Goal: Task Accomplishment & Management: Manage account settings

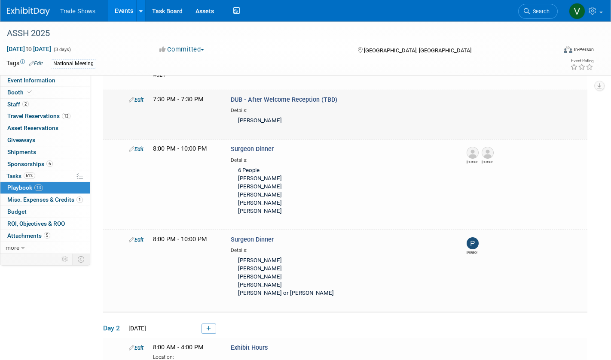
scroll to position [96, 0]
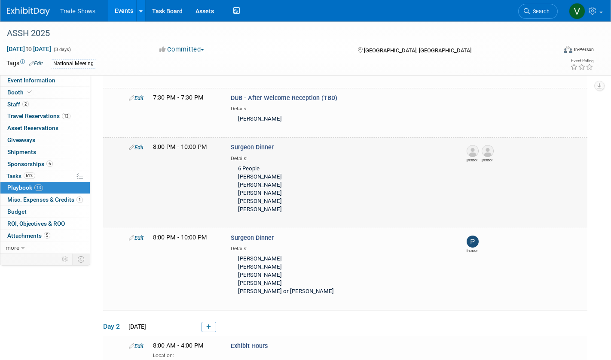
click at [138, 144] on link "Edit" at bounding box center [136, 147] width 15 height 6
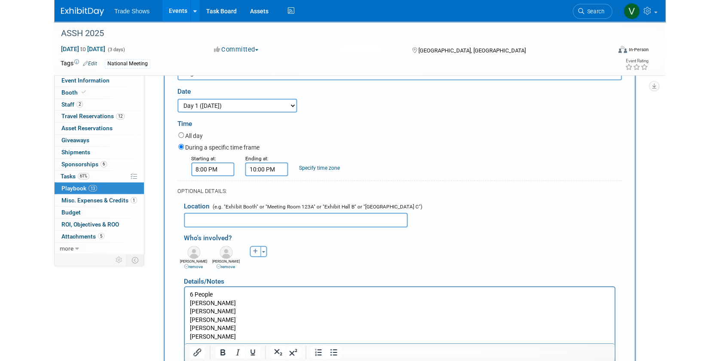
scroll to position [203, 0]
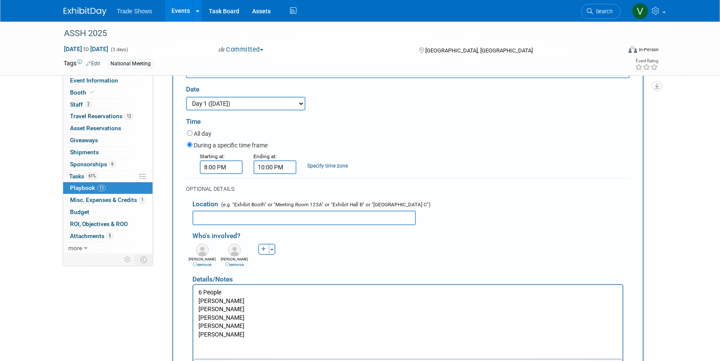
drag, startPoint x: 239, startPoint y: 293, endPoint x: 236, endPoint y: 289, distance: 4.9
click at [239, 294] on p "6 People [PERSON_NAME] [PERSON_NAME] [PERSON_NAME] [PERSON_NAME] [PERSON_NAME]" at bounding box center [407, 313] width 419 height 51
drag, startPoint x: 204, startPoint y: 286, endPoint x: 162, endPoint y: 286, distance: 41.7
click at [193, 286] on html "6 People [PERSON_NAME] [PERSON_NAME] [PERSON_NAME] [PERSON_NAME] [PERSON_NAME]" at bounding box center [407, 311] width 429 height 54
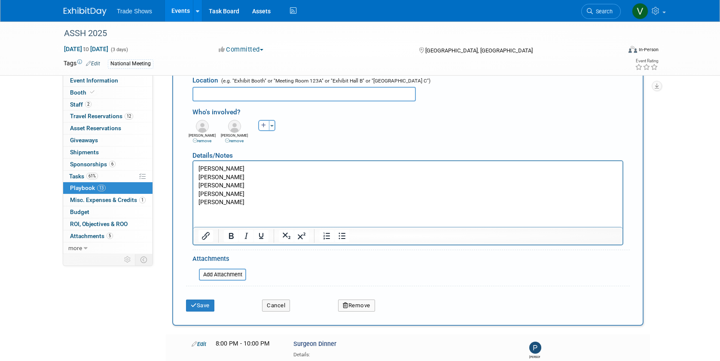
click at [198, 285] on form "Description (e.g. "Booth Duty" or "Meeting" or "Technical Demo" or "Work the Fl…" at bounding box center [408, 120] width 444 height 390
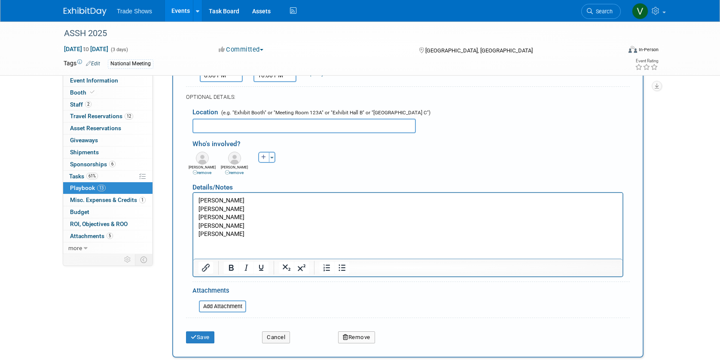
click at [210, 331] on button "Save" at bounding box center [200, 337] width 28 height 12
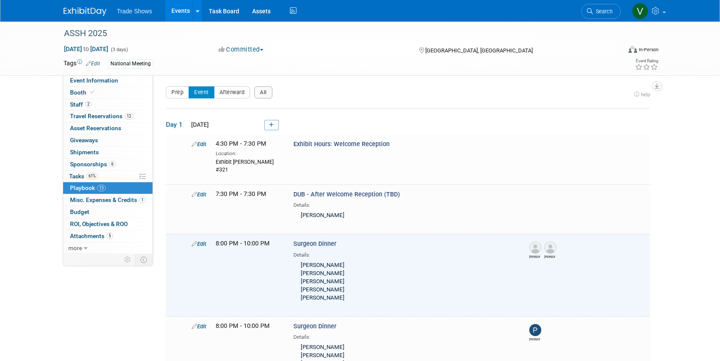
scroll to position [0, 0]
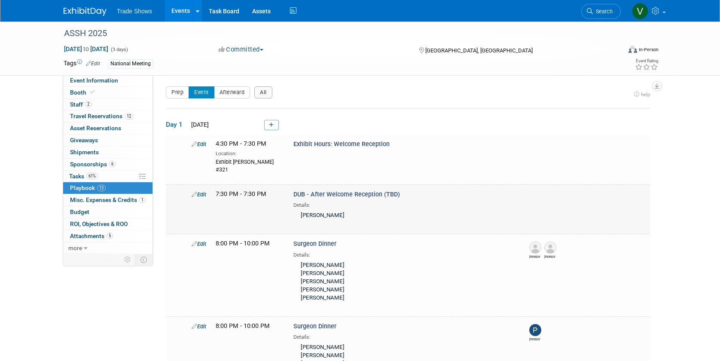
click at [201, 191] on link "Edit" at bounding box center [198, 194] width 15 height 6
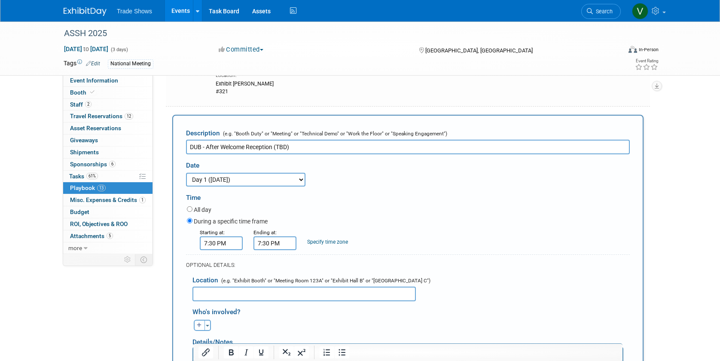
click at [202, 140] on input "DUB - After Welcome Reception (TBD)" at bounding box center [408, 147] width 444 height 15
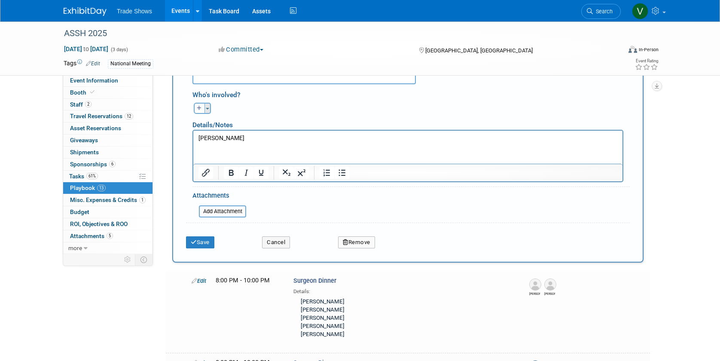
scroll to position [304, 0]
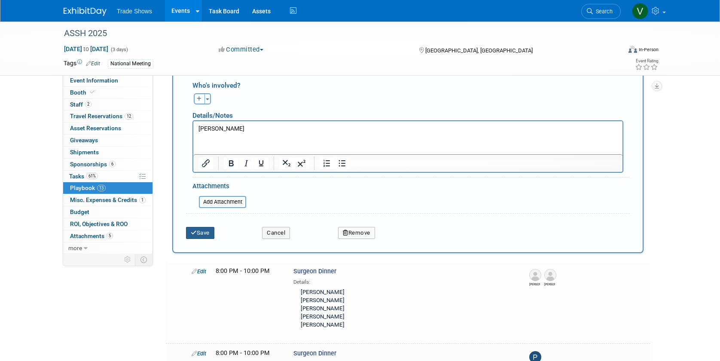
type input "DUB Meeting - After Welcome Reception (TBD)"
click at [198, 227] on button "Save" at bounding box center [200, 233] width 28 height 12
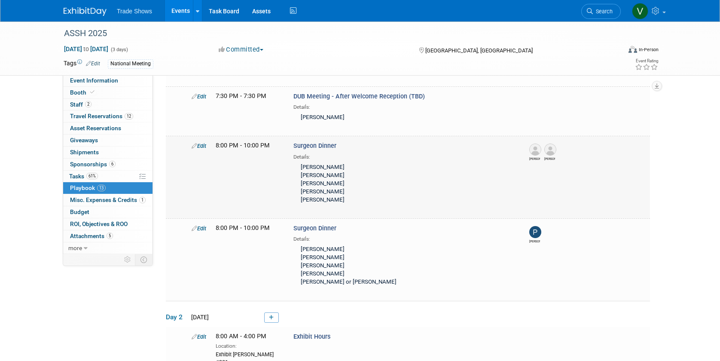
scroll to position [103, 0]
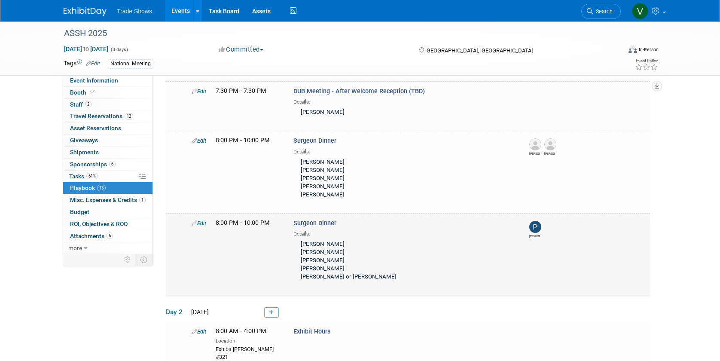
click at [199, 220] on link "Edit" at bounding box center [198, 223] width 15 height 6
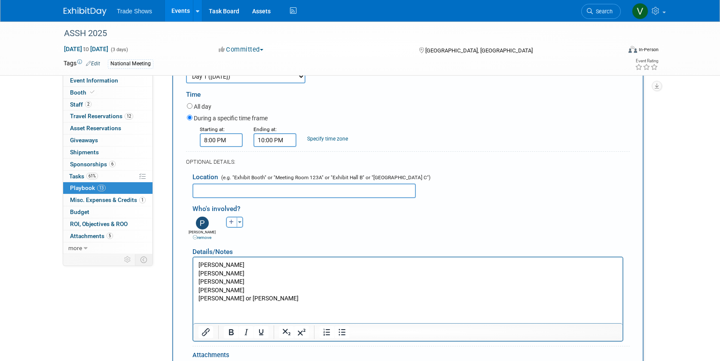
scroll to position [314, 0]
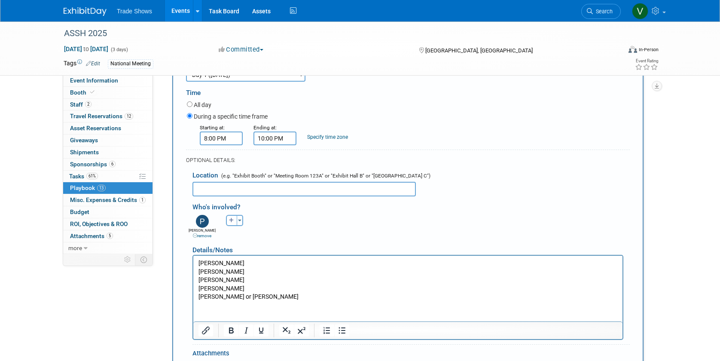
click at [237, 286] on p "[PERSON_NAME] [PERSON_NAME] [PERSON_NAME] [PERSON_NAME] or [PERSON_NAME]" at bounding box center [407, 280] width 419 height 42
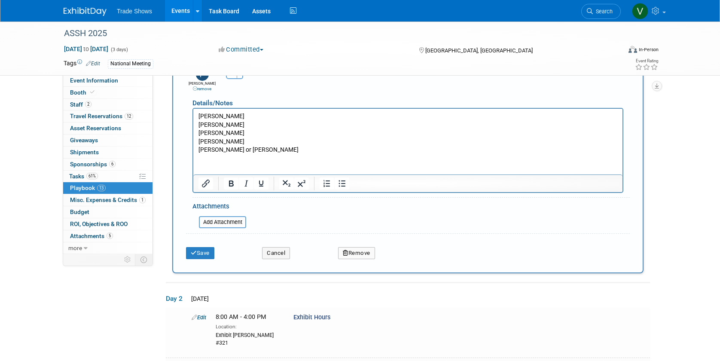
scroll to position [497, 0]
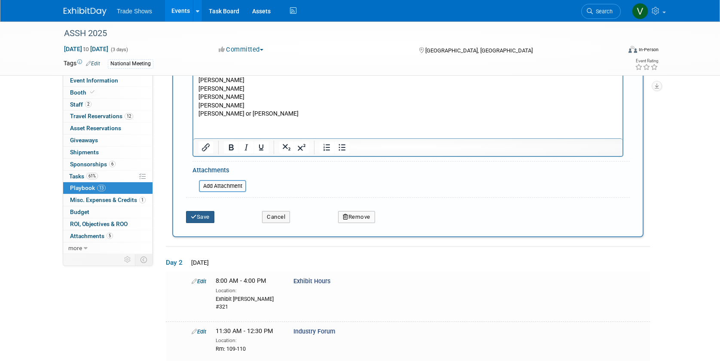
click at [196, 211] on button "Save" at bounding box center [200, 217] width 28 height 12
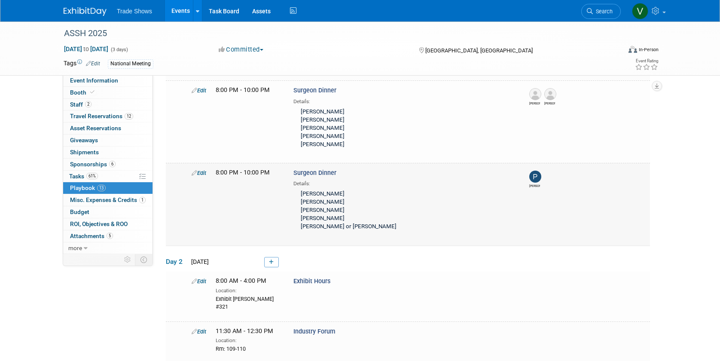
scroll to position [155, 0]
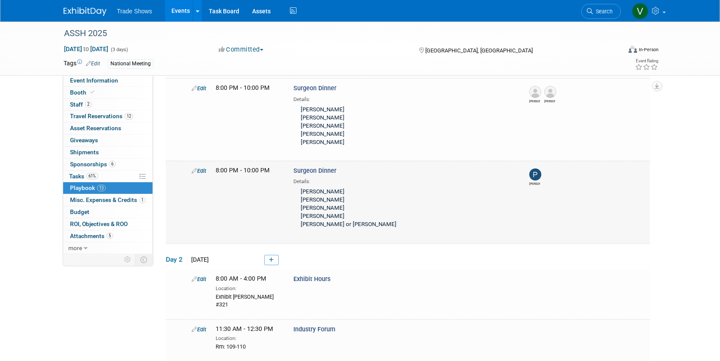
click at [201, 167] on link "Edit" at bounding box center [198, 170] width 15 height 6
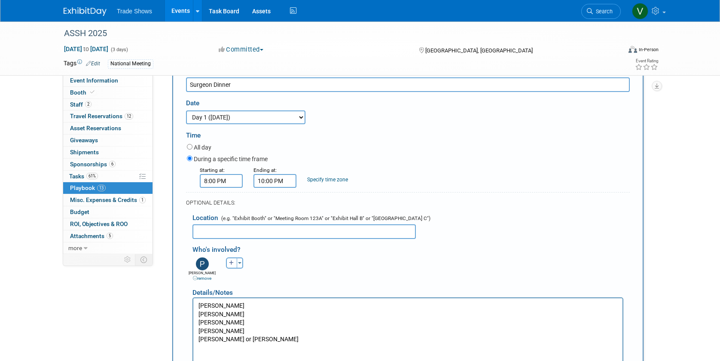
scroll to position [287, 0]
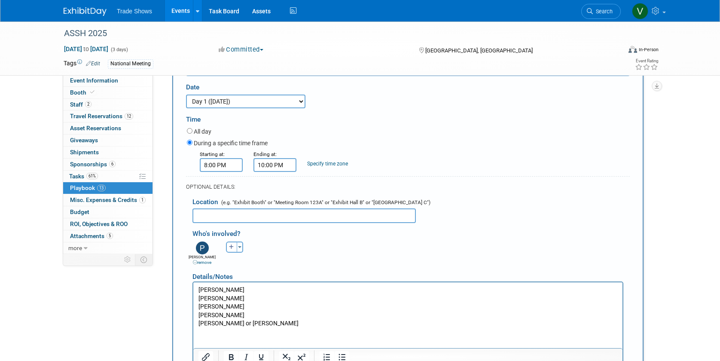
drag, startPoint x: 216, startPoint y: 317, endPoint x: 225, endPoint y: 322, distance: 10.8
click at [216, 317] on p "[PERSON_NAME] [PERSON_NAME] [PERSON_NAME] [PERSON_NAME] [PERSON_NAME] or [PERSO…" at bounding box center [407, 307] width 419 height 42
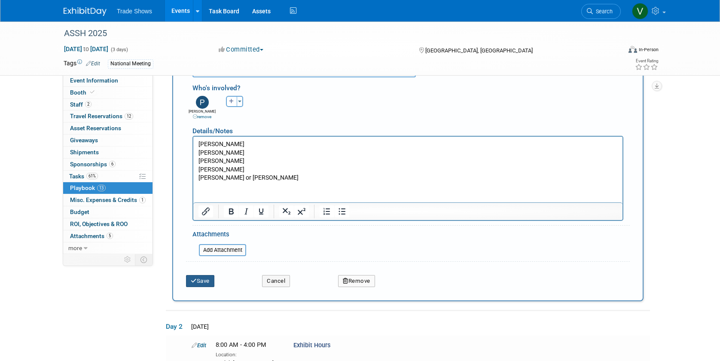
click at [207, 275] on button "Save" at bounding box center [200, 281] width 28 height 12
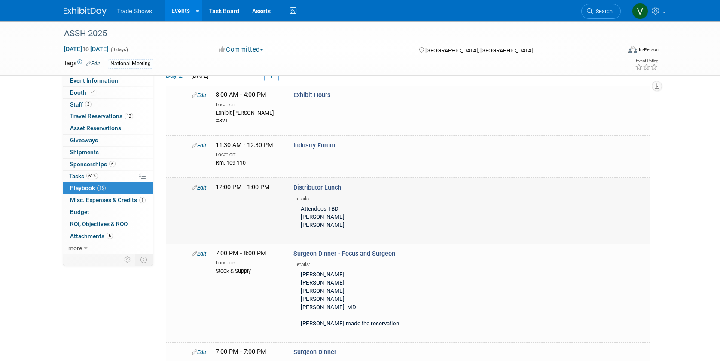
scroll to position [346, 0]
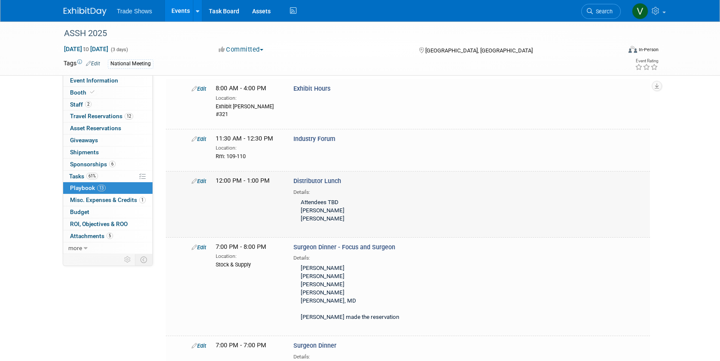
click at [203, 178] on link "Edit" at bounding box center [198, 181] width 15 height 6
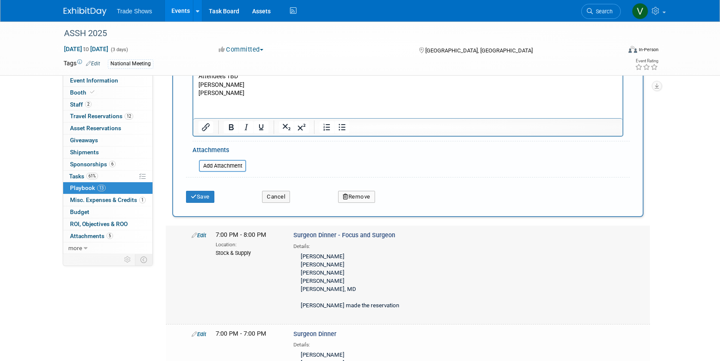
scroll to position [699, 0]
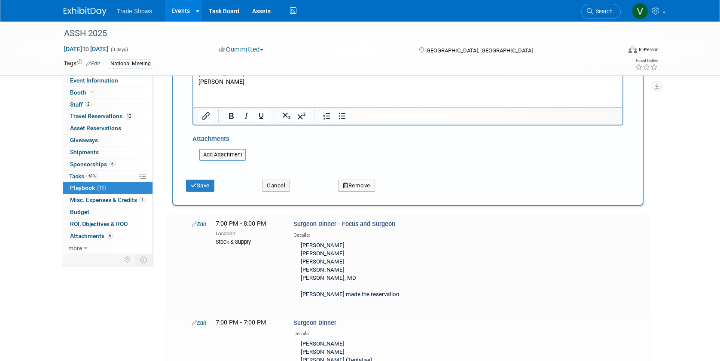
click at [272, 179] on button "Cancel" at bounding box center [276, 185] width 28 height 12
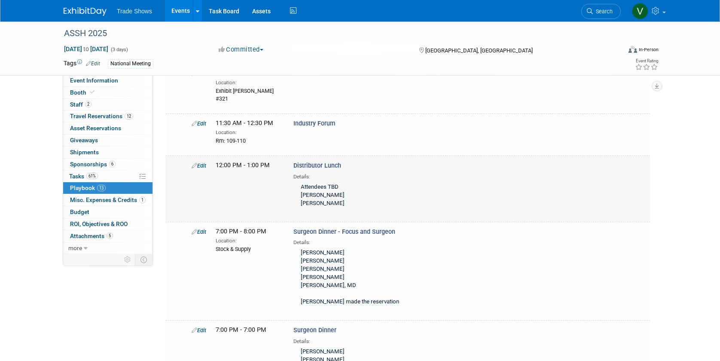
scroll to position [368, 0]
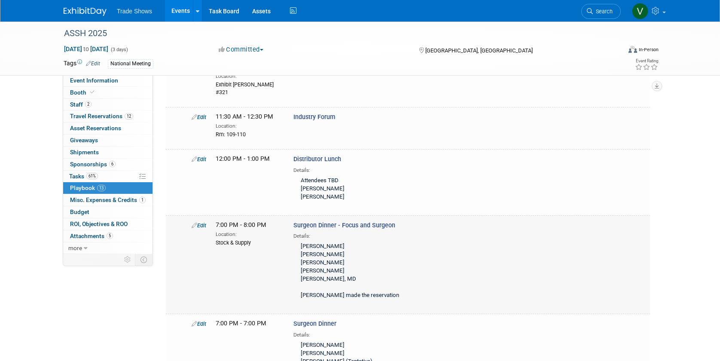
click at [194, 222] on icon at bounding box center [194, 225] width 6 height 6
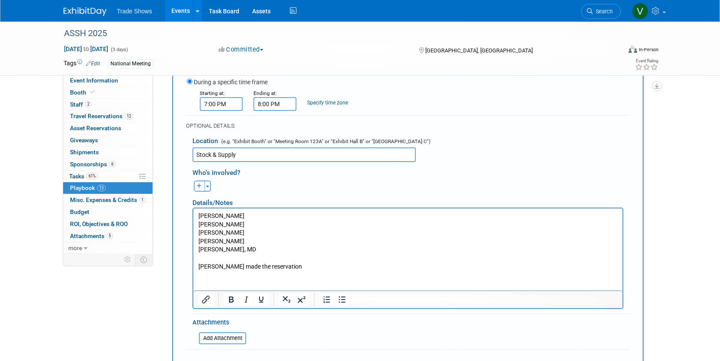
scroll to position [614, 0]
click at [225, 223] on p "[PERSON_NAME] [PERSON_NAME] [PERSON_NAME] [PERSON_NAME], MD [PERSON_NAME] made …" at bounding box center [407, 240] width 419 height 59
click at [228, 231] on p "[PERSON_NAME] [PERSON_NAME] [PERSON_NAME] [PERSON_NAME], MD [PERSON_NAME] made …" at bounding box center [407, 239] width 419 height 59
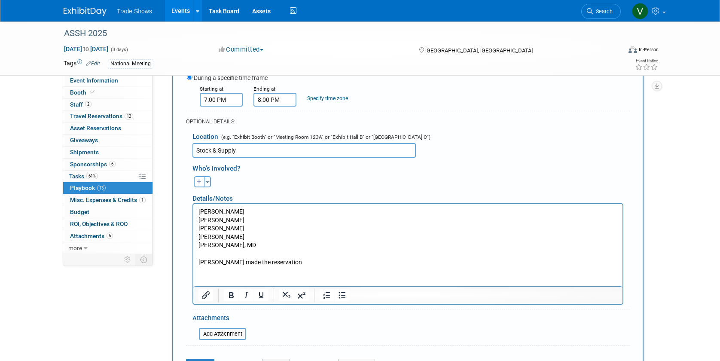
scroll to position [620, 0]
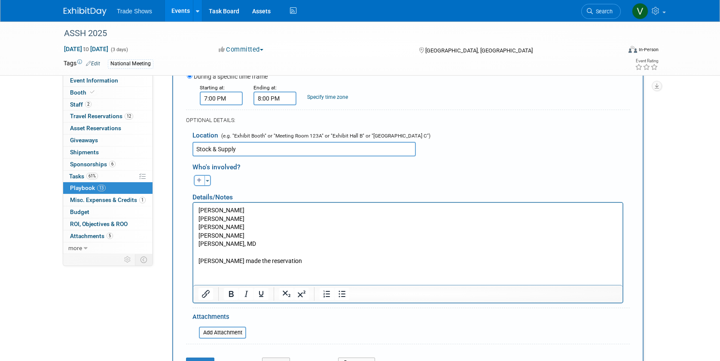
click at [286, 142] on input "Stock & Supply" at bounding box center [303, 149] width 223 height 15
type input "Stock & Supply [STREET_ADDRESS]"
click at [298, 264] on html "[PERSON_NAME] [PERSON_NAME] [PERSON_NAME] [PERSON_NAME] [PERSON_NAME], MD [PERS…" at bounding box center [407, 233] width 429 height 62
drag, startPoint x: 280, startPoint y: 260, endPoint x: 227, endPoint y: 276, distance: 55.2
click at [193, 261] on html "[PERSON_NAME] [PERSON_NAME] [PERSON_NAME] [PERSON_NAME] [PERSON_NAME], MD [PERS…" at bounding box center [407, 233] width 429 height 62
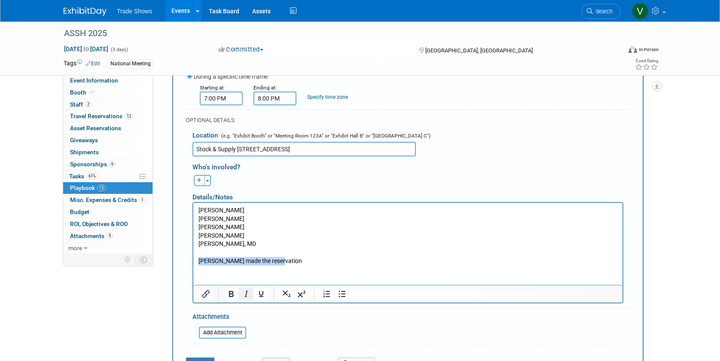
click at [246, 291] on icon "Italic" at bounding box center [246, 294] width 4 height 6
click at [335, 258] on p "[PERSON_NAME] [PERSON_NAME] [PERSON_NAME] [PERSON_NAME] [PERSON_NAME], MD [PERS…" at bounding box center [407, 235] width 419 height 59
click at [253, 242] on p "[PERSON_NAME] [PERSON_NAME] [PERSON_NAME] [PERSON_NAME] [PERSON_NAME], MD [PERS…" at bounding box center [407, 235] width 419 height 59
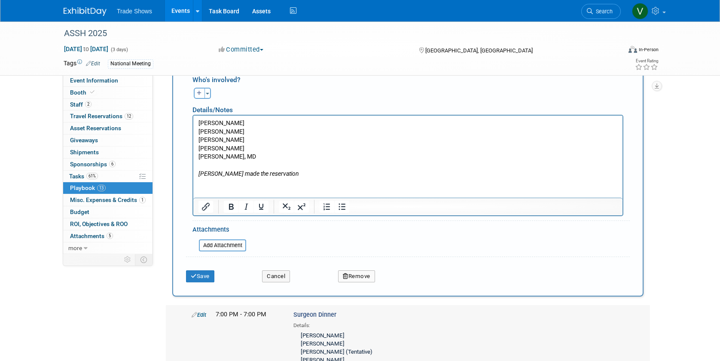
scroll to position [724, 0]
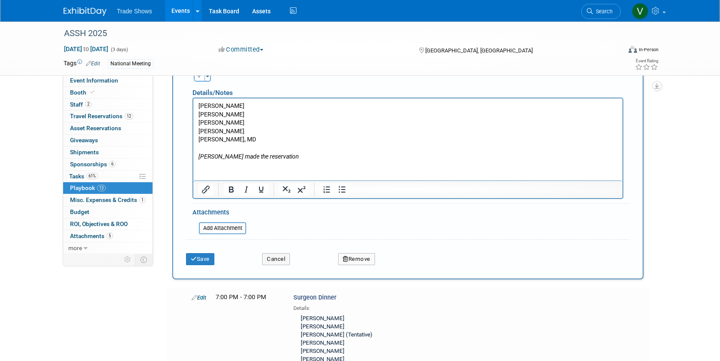
click at [192, 256] on icon "submit" at bounding box center [194, 259] width 6 height 6
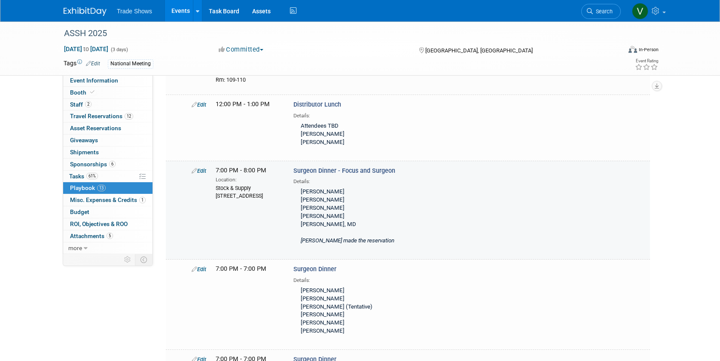
scroll to position [424, 0]
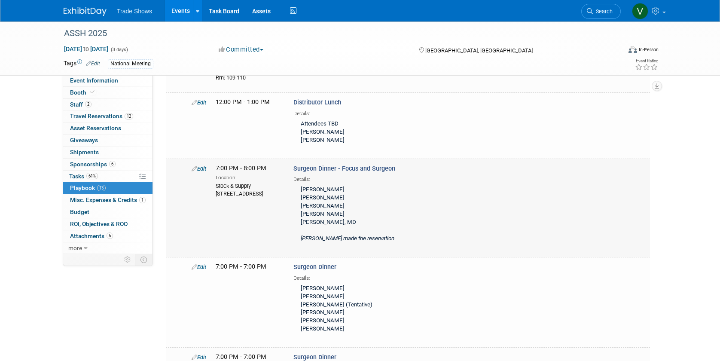
click at [195, 166] on icon at bounding box center [194, 169] width 6 height 6
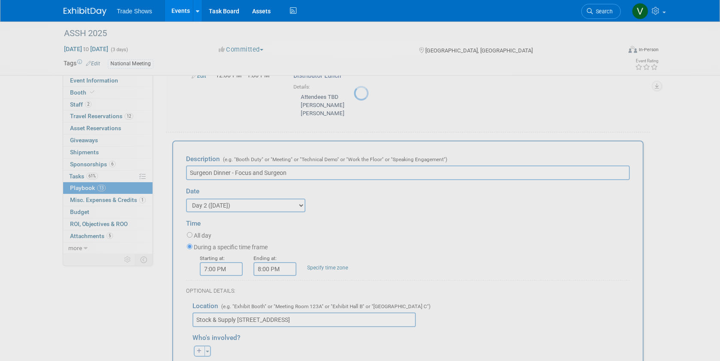
scroll to position [0, 0]
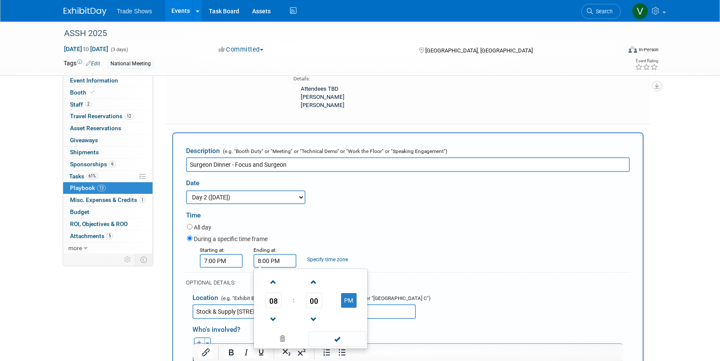
drag, startPoint x: 260, startPoint y: 227, endPoint x: 274, endPoint y: 232, distance: 14.8
click at [260, 254] on input "8:00 PM" at bounding box center [274, 261] width 43 height 14
click at [273, 292] on span "08" at bounding box center [273, 299] width 16 height 15
drag, startPoint x: 291, startPoint y: 288, endPoint x: 296, endPoint y: 288, distance: 5.6
click at [291, 317] on td "09" at bounding box center [296, 328] width 27 height 23
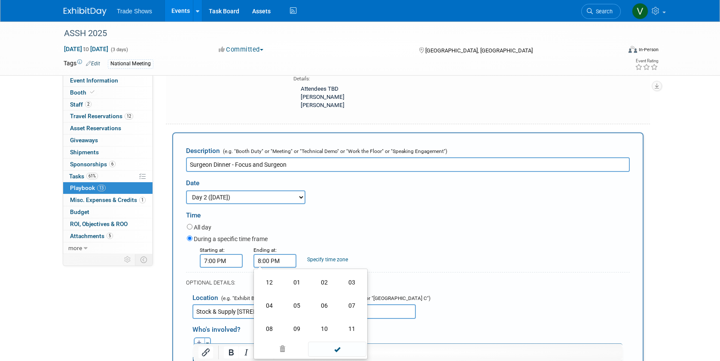
type input "9:00 PM"
click at [532, 288] on div "Location (e.g. "Exhibit Booth" or "Meeting Room 123A" or "Exhibit Hall B" or "[…" at bounding box center [408, 303] width 444 height 31
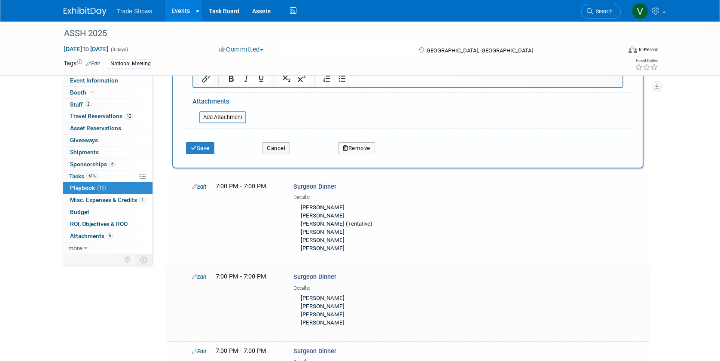
drag, startPoint x: 195, startPoint y: 109, endPoint x: 204, endPoint y: 119, distance: 12.8
click at [195, 145] on icon "submit" at bounding box center [194, 148] width 6 height 6
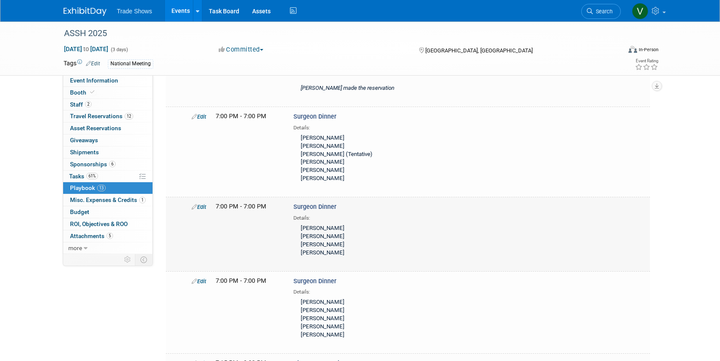
scroll to position [579, 0]
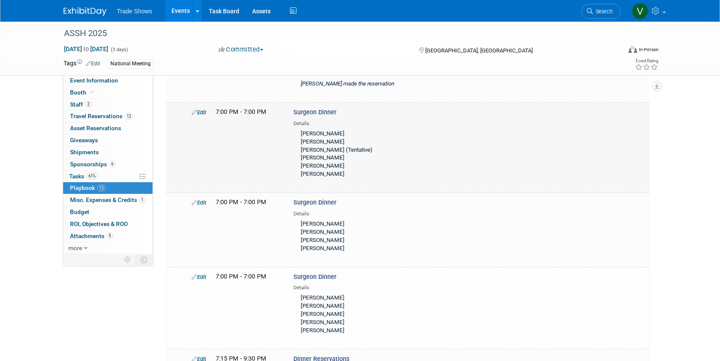
click at [200, 109] on link "Edit" at bounding box center [198, 112] width 15 height 6
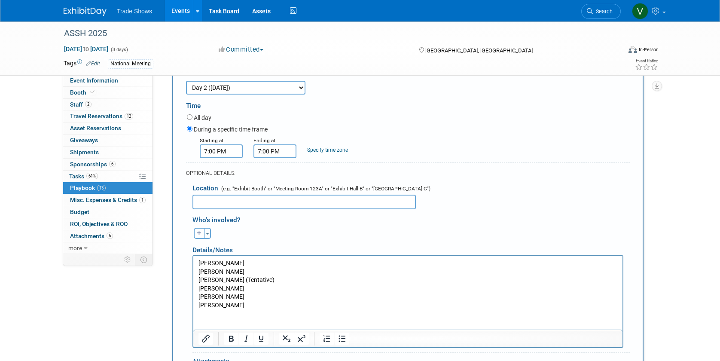
scroll to position [706, 0]
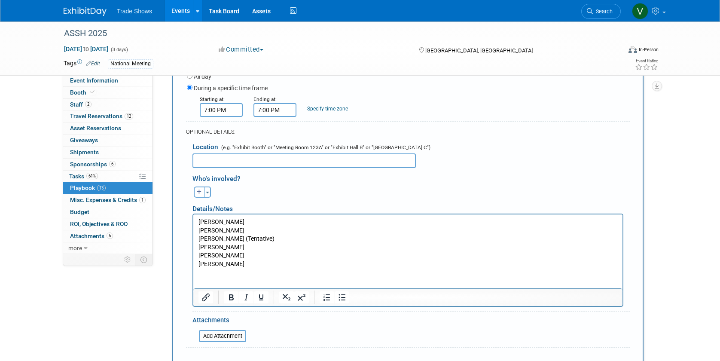
click at [257, 268] on html "[PERSON_NAME] [PERSON_NAME] [PERSON_NAME] (Tentative) [PERSON_NAME] [PERSON_NAM…" at bounding box center [407, 241] width 429 height 54
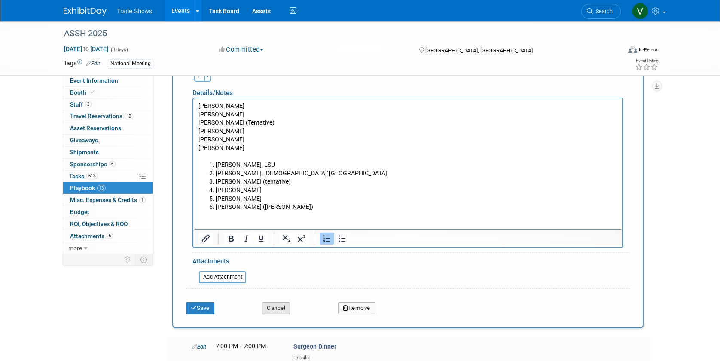
click at [266, 302] on button "Cancel" at bounding box center [276, 308] width 28 height 12
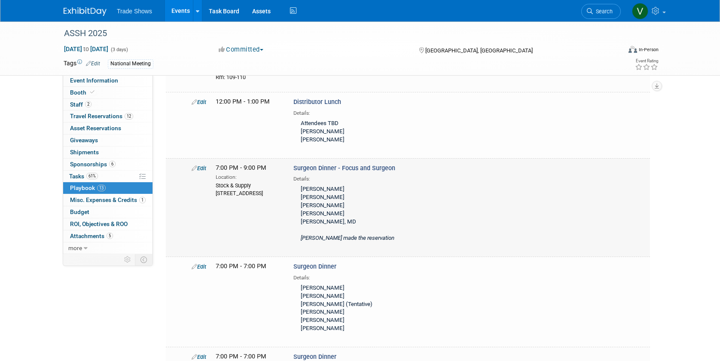
scroll to position [426, 0]
click at [200, 163] on link "Edit" at bounding box center [198, 166] width 15 height 6
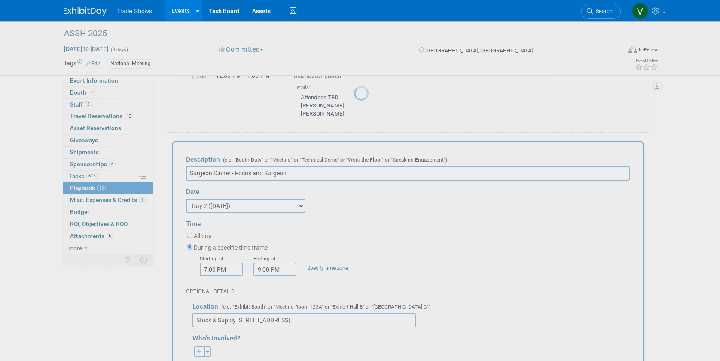
scroll to position [0, 0]
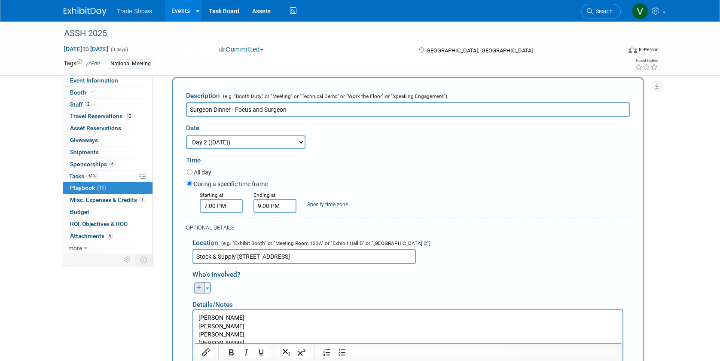
click at [200, 285] on icon "button" at bounding box center [199, 287] width 5 height 5
select select
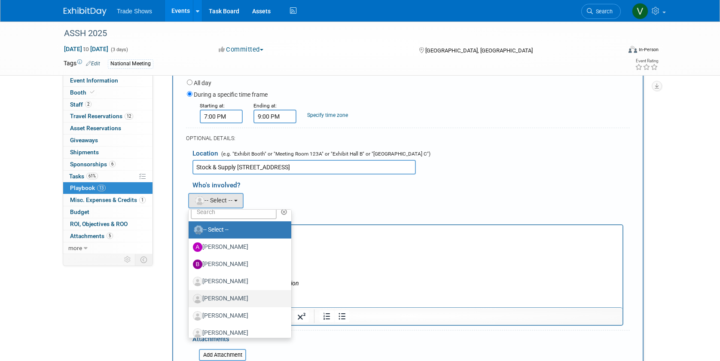
click at [226, 292] on label "[PERSON_NAME]" at bounding box center [238, 299] width 90 height 14
click at [190, 295] on input "[PERSON_NAME]" at bounding box center [187, 298] width 6 height 6
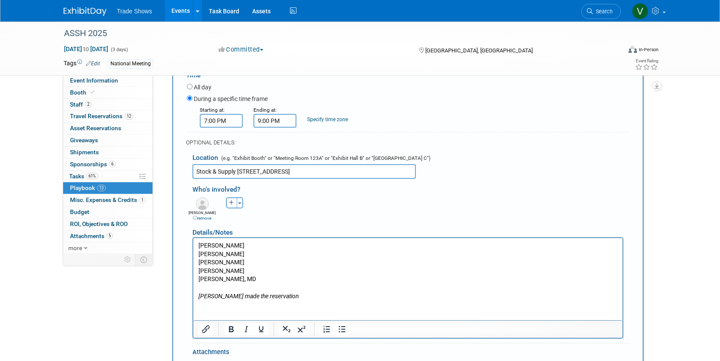
scroll to position [596, 0]
click at [225, 198] on div "Toggle Dropdown Select Anyone Tag a user or a resource Quick" at bounding box center [234, 203] width 32 height 11
click at [233, 196] on button "button" at bounding box center [231, 201] width 11 height 11
select select
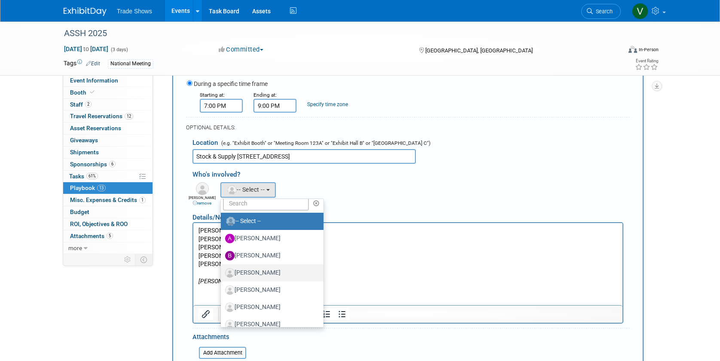
scroll to position [613, 0]
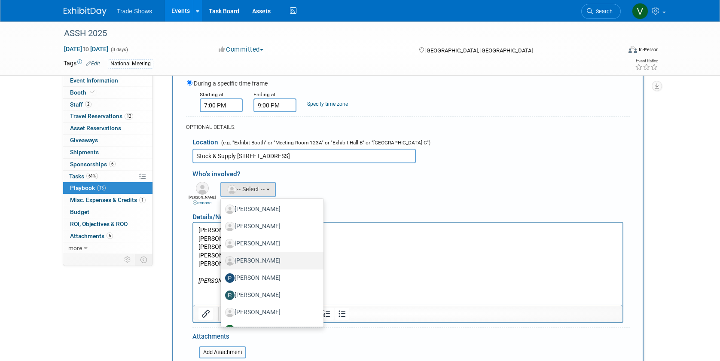
click at [271, 252] on link "[PERSON_NAME]" at bounding box center [272, 260] width 103 height 17
click at [244, 256] on label "[PERSON_NAME]" at bounding box center [270, 263] width 90 height 14
click at [222, 259] on input "[PERSON_NAME]" at bounding box center [219, 262] width 6 height 6
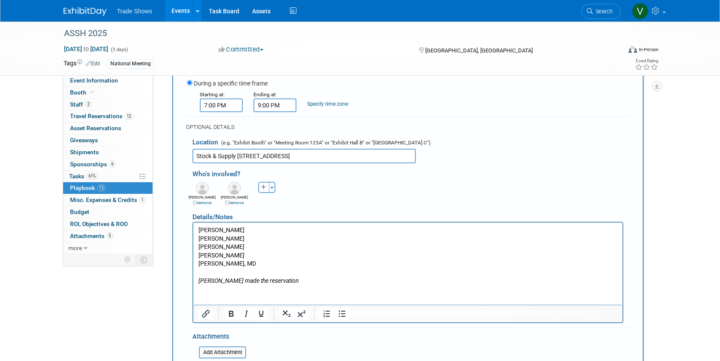
scroll to position [614, 0]
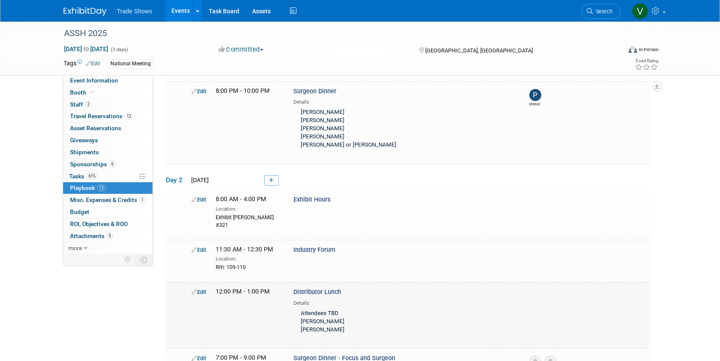
click at [201, 289] on link "Edit" at bounding box center [198, 292] width 15 height 6
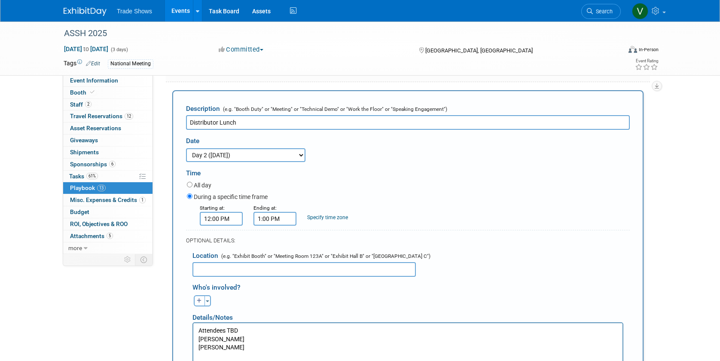
scroll to position [502, 0]
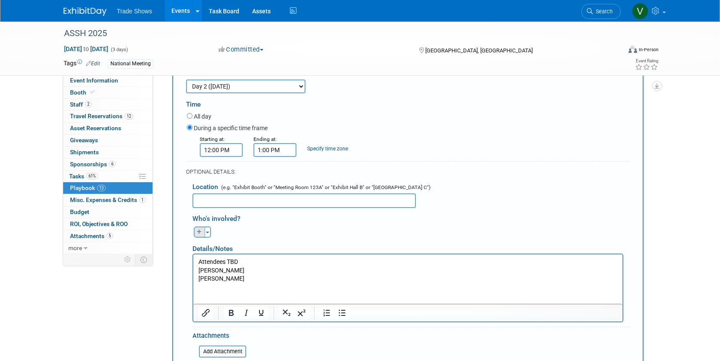
click at [197, 226] on button "button" at bounding box center [199, 231] width 11 height 11
select select
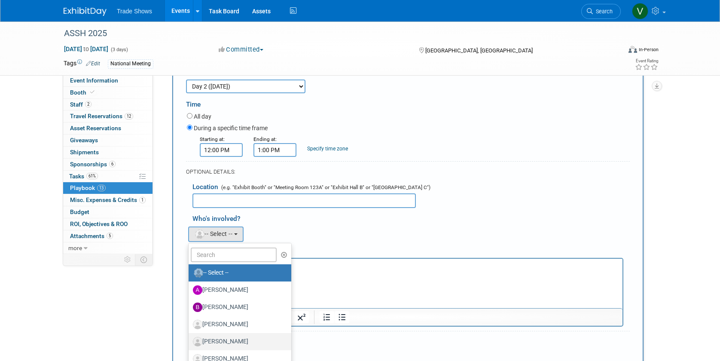
click at [240, 333] on link "[PERSON_NAME]" at bounding box center [239, 341] width 103 height 17
click at [240, 317] on label "[PERSON_NAME]" at bounding box center [238, 324] width 90 height 14
click at [190, 320] on input "[PERSON_NAME]" at bounding box center [187, 323] width 6 height 6
select select "b901a490-c9d3-42a6-b43d-e2677a0cac75"
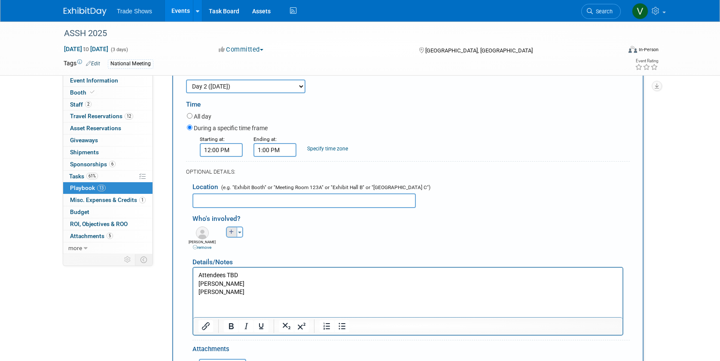
click at [230, 229] on icon "button" at bounding box center [231, 231] width 5 height 5
select select
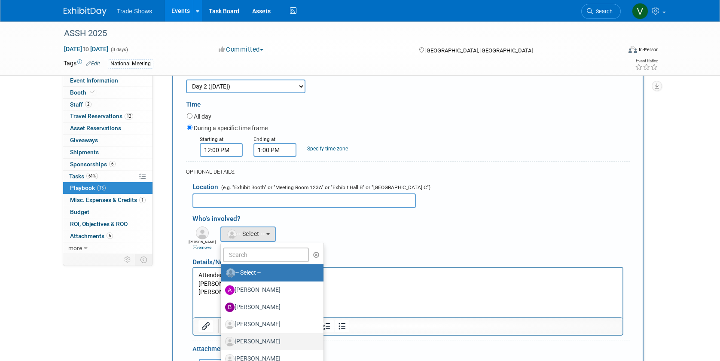
click at [259, 334] on label "[PERSON_NAME]" at bounding box center [270, 341] width 90 height 14
click at [222, 337] on input "[PERSON_NAME]" at bounding box center [219, 340] width 6 height 6
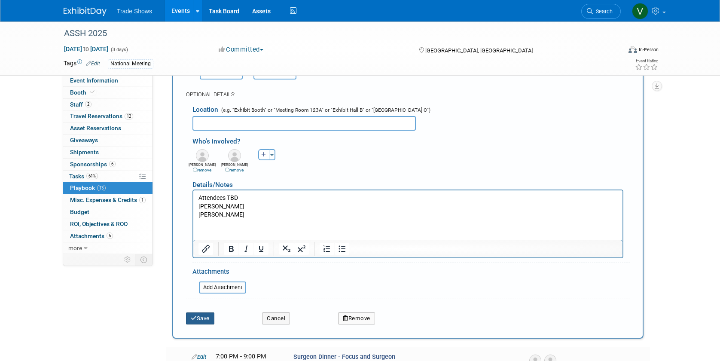
click at [203, 312] on button "Save" at bounding box center [200, 318] width 28 height 12
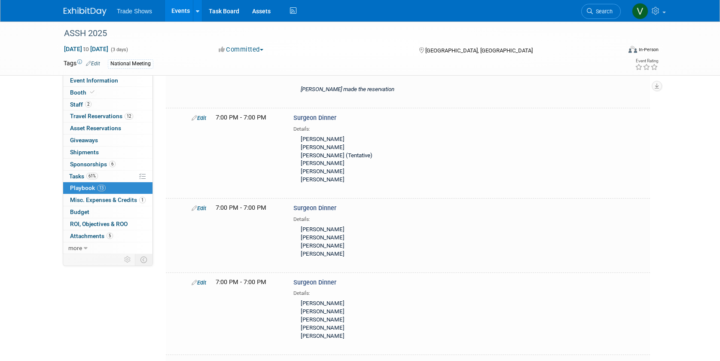
scroll to position [575, 0]
click at [197, 203] on link "Edit" at bounding box center [198, 206] width 15 height 6
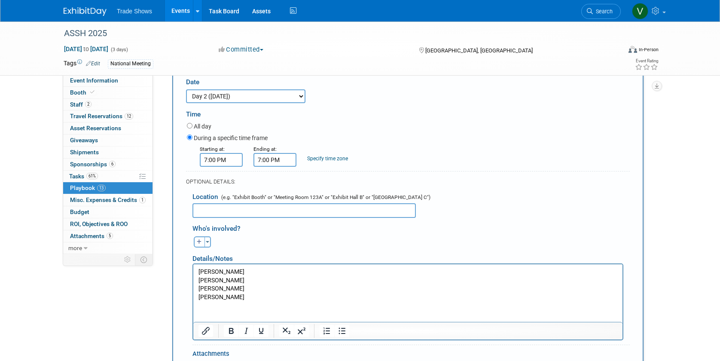
scroll to position [763, 0]
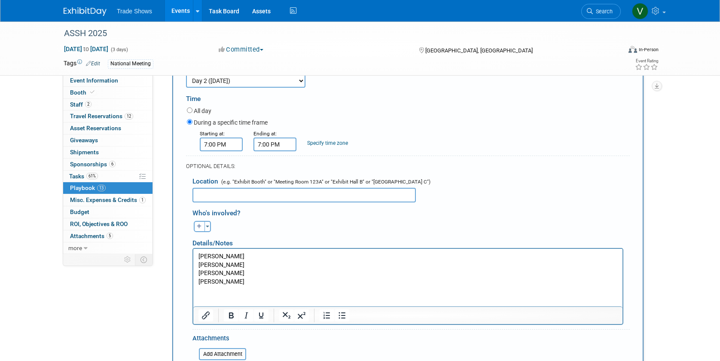
click at [248, 262] on p "[PERSON_NAME] [PERSON_NAME] [PERSON_NAME] [PERSON_NAME]" at bounding box center [407, 268] width 419 height 33
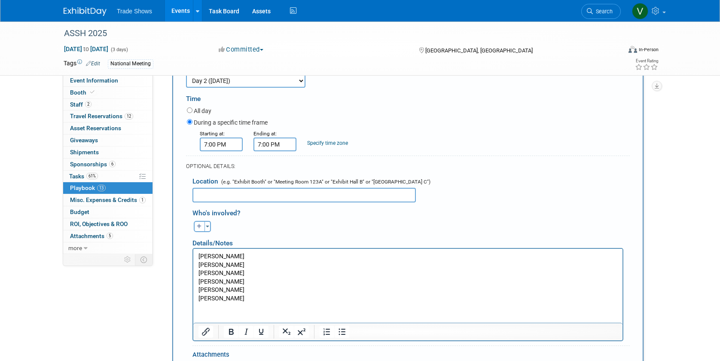
click at [201, 232] on div "Details/Notes" at bounding box center [407, 240] width 431 height 16
click at [198, 224] on icon "button" at bounding box center [199, 226] width 5 height 5
select select
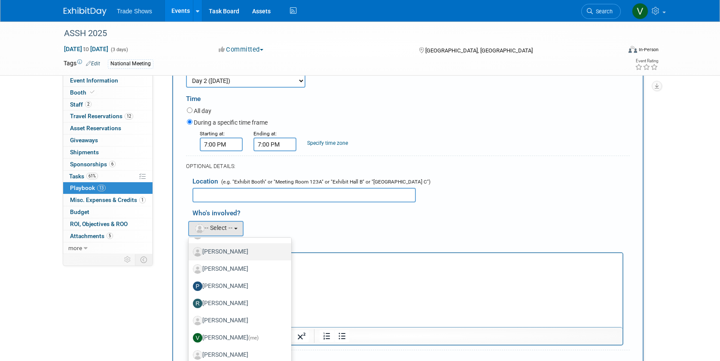
scroll to position [101, 0]
click at [232, 348] on label "[PERSON_NAME]" at bounding box center [238, 355] width 90 height 14
click at [190, 351] on input "[PERSON_NAME]" at bounding box center [187, 354] width 6 height 6
select select "ff9d4081-59d7-42fb-bd5b-4b8ba72d14f5"
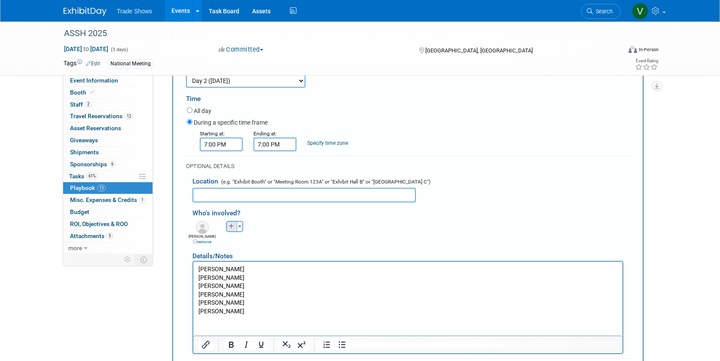
click at [230, 221] on button "button" at bounding box center [231, 226] width 11 height 11
select select
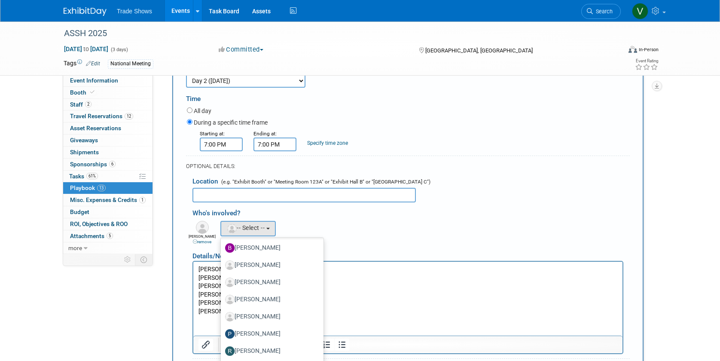
scroll to position [59, 0]
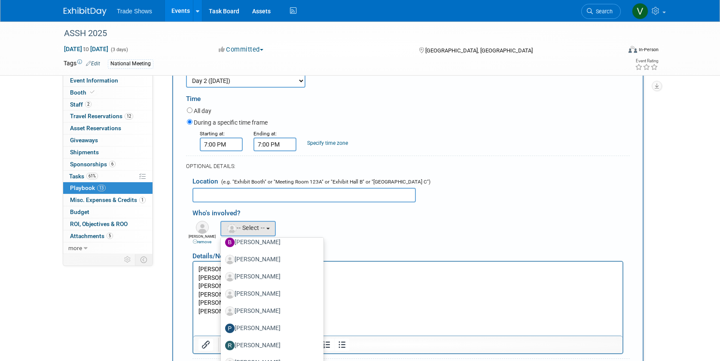
click at [426, 301] on p "[PERSON_NAME] [PERSON_NAME] [PERSON_NAME]" at bounding box center [407, 294] width 419 height 25
click at [412, 219] on div "Ally remove [GEOGRAPHIC_DATA] remove [PERSON_NAME] remove (me)" at bounding box center [411, 232] width 450 height 26
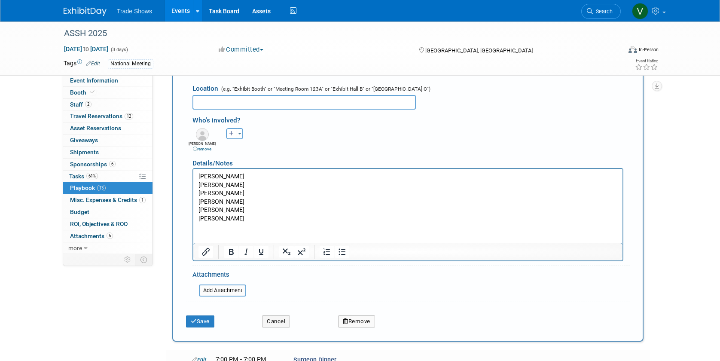
click at [203, 315] on button "Save" at bounding box center [200, 321] width 28 height 12
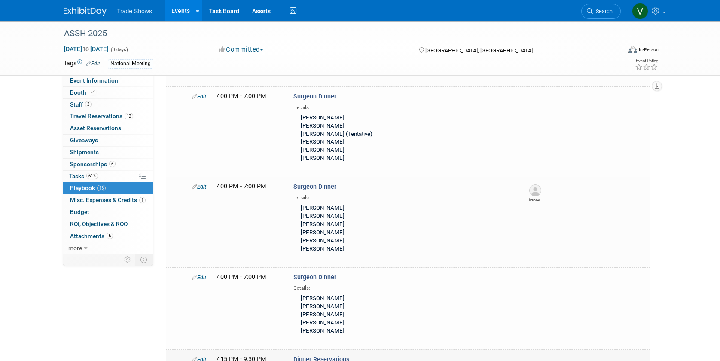
scroll to position [609, 0]
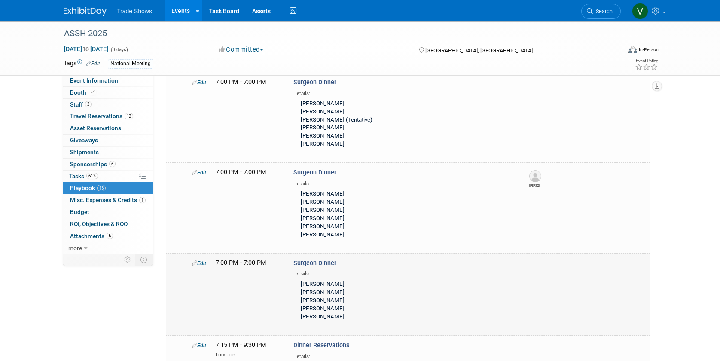
click at [204, 260] on link "Edit" at bounding box center [198, 263] width 15 height 6
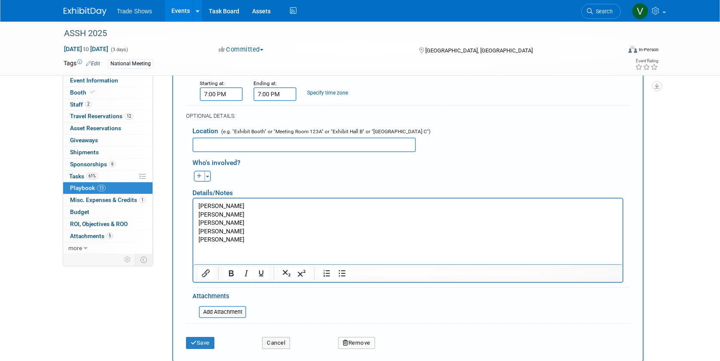
scroll to position [925, 0]
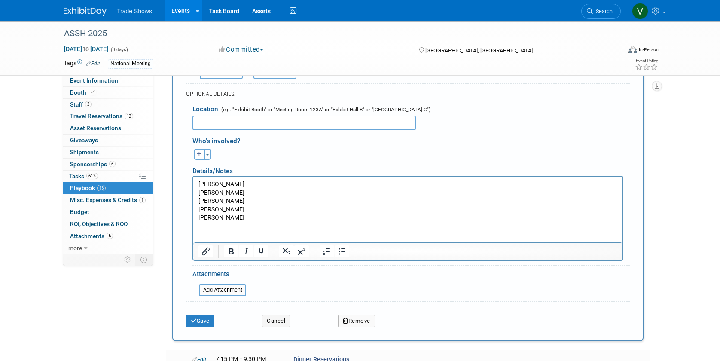
click at [257, 204] on p "[PERSON_NAME] [PERSON_NAME] [PERSON_NAME] [PERSON_NAME] [PERSON_NAME]" at bounding box center [407, 201] width 419 height 42
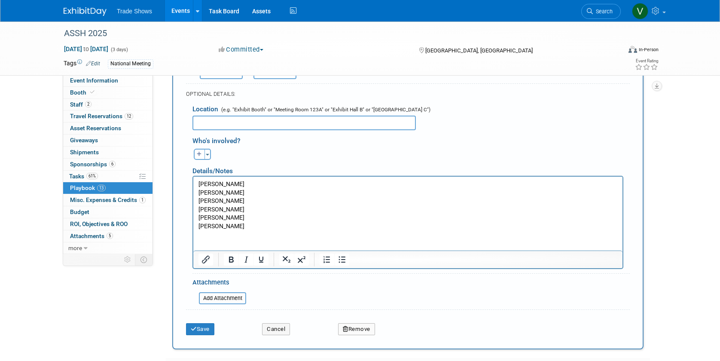
click at [206, 323] on button "Save" at bounding box center [200, 329] width 28 height 12
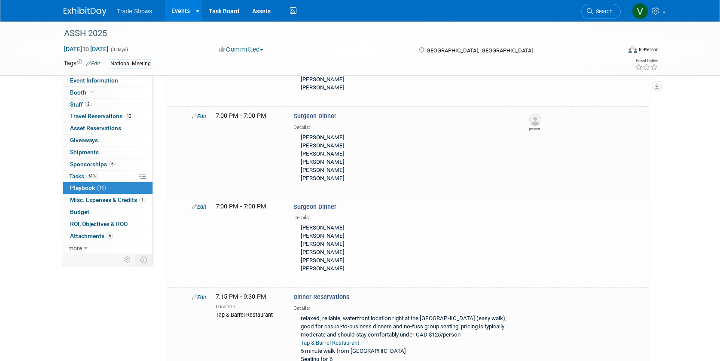
scroll to position [665, 0]
click at [610, 13] on link at bounding box center [648, 10] width 42 height 21
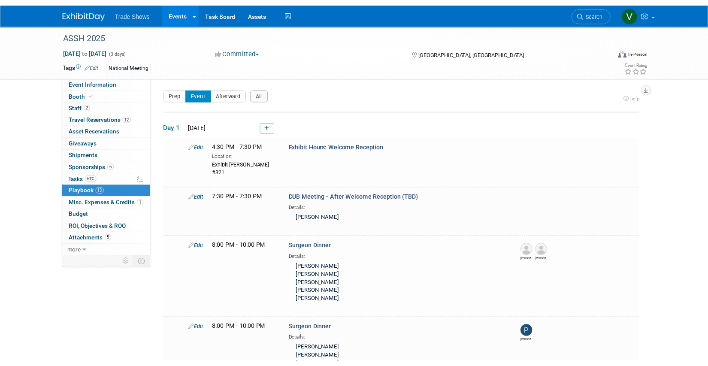
scroll to position [0, 0]
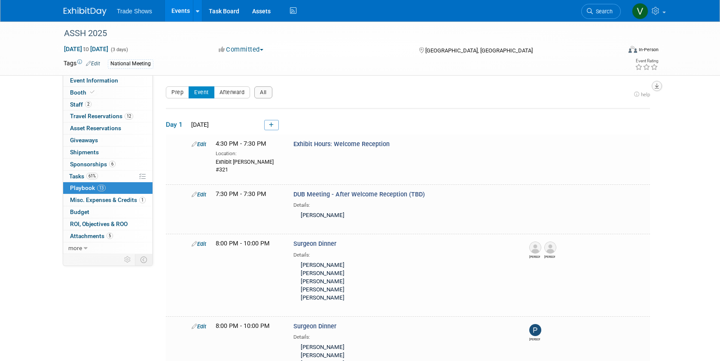
click at [610, 86] on icon "button" at bounding box center [656, 86] width 4 height 6
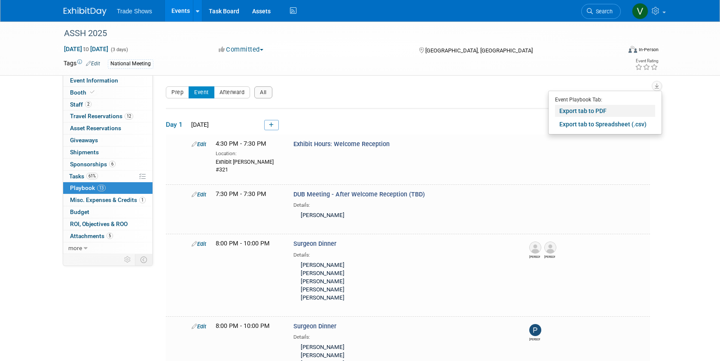
click at [606, 113] on link "Export tab to PDF" at bounding box center [605, 111] width 100 height 12
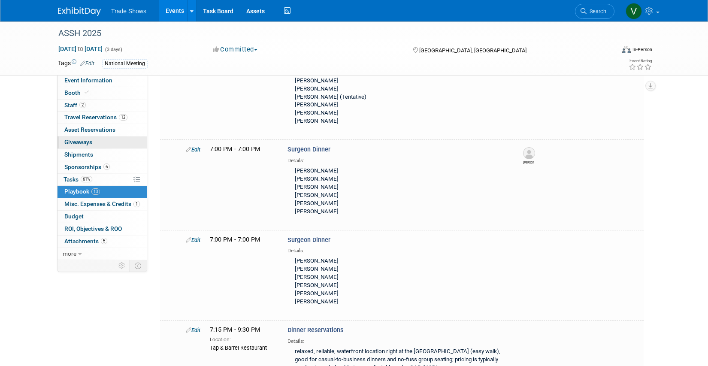
scroll to position [631, 0]
click at [195, 146] on link "Edit" at bounding box center [193, 149] width 15 height 6
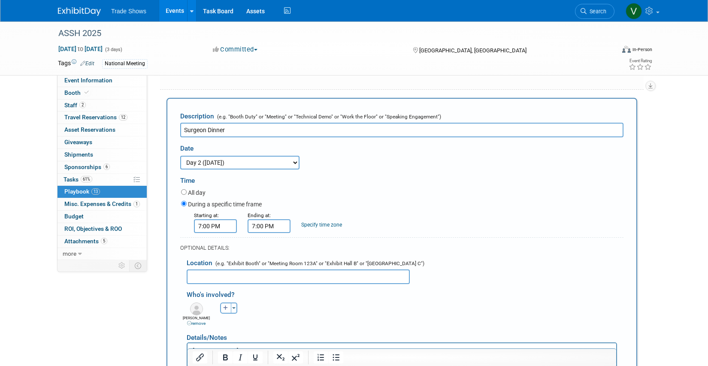
scroll to position [675, 0]
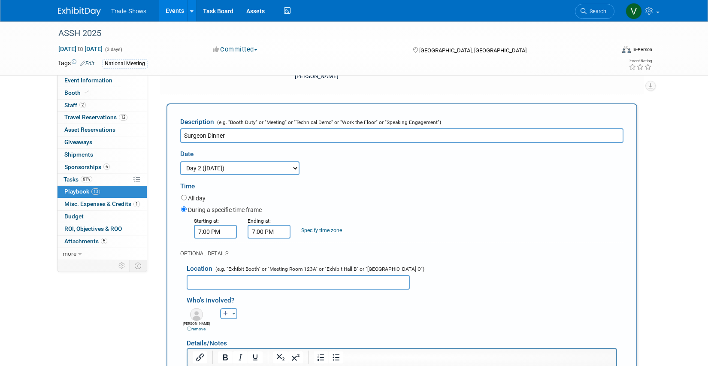
click at [207, 225] on input "7:00 PM" at bounding box center [215, 232] width 43 height 14
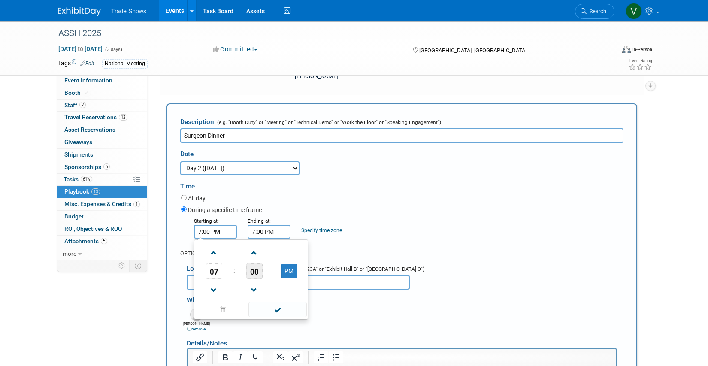
click at [255, 264] on span "00" at bounding box center [254, 271] width 16 height 15
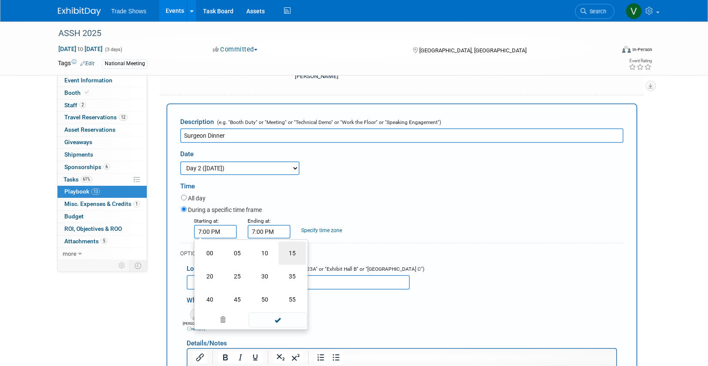
click at [286, 242] on td "15" at bounding box center [292, 253] width 27 height 23
type input "7:15 PM"
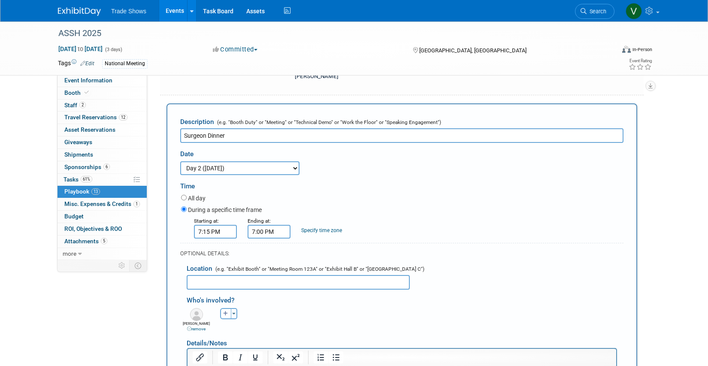
click at [385, 198] on form "Description (e.g. "Booth Duty" or "Meeting" or "Technical Demo" or "Work the Fl…" at bounding box center [402, 312] width 444 height 398
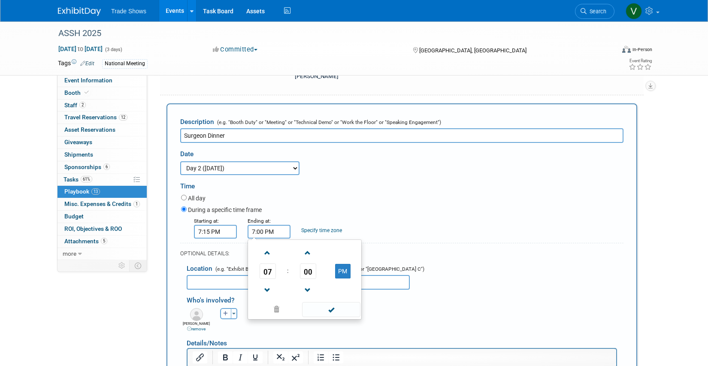
click at [251, 225] on input "7:00 PM" at bounding box center [269, 232] width 43 height 14
type input "9:00 PM"
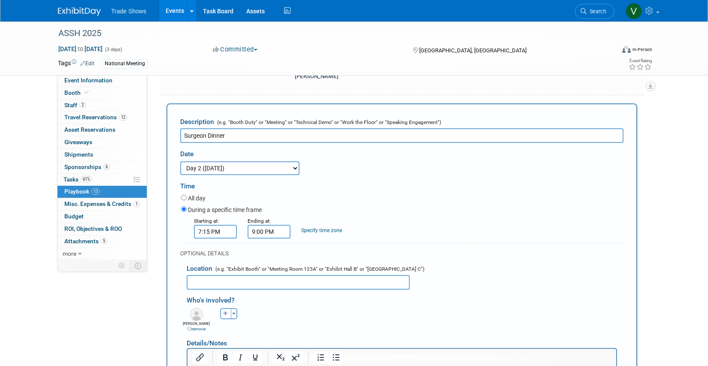
click at [441, 216] on div "Starting at: 7:15 PM Ending at: 9:00 PM Specify time zone Time zone:" at bounding box center [403, 227] width 456 height 22
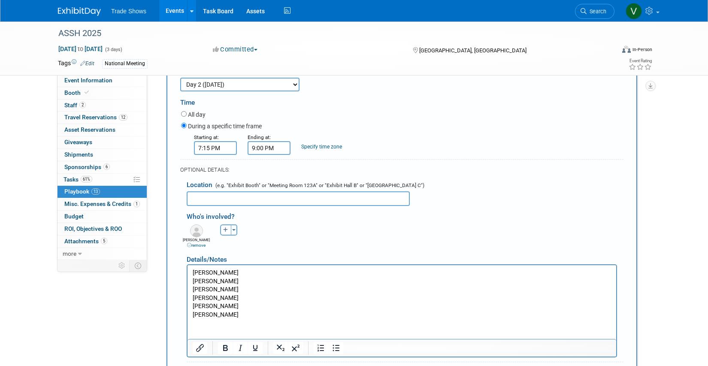
scroll to position [755, 0]
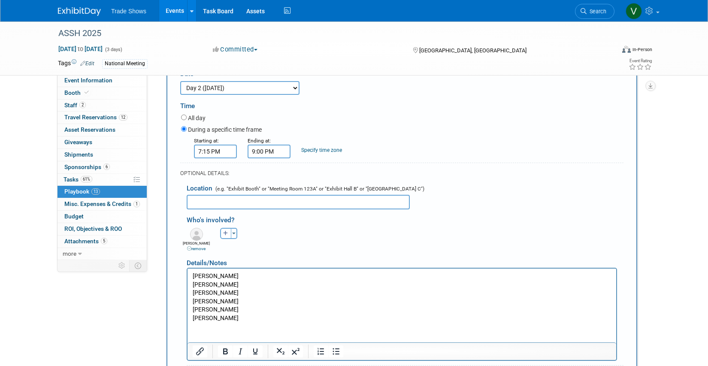
click at [348, 195] on input "text" at bounding box center [298, 202] width 223 height 15
click at [253, 195] on input "CinCin" at bounding box center [298, 202] width 223 height 15
paste input "[STREET_ADDRESS][PERSON_NAME]"
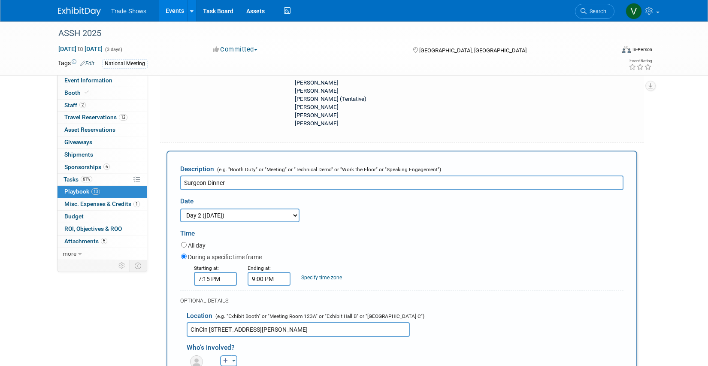
scroll to position [608, 0]
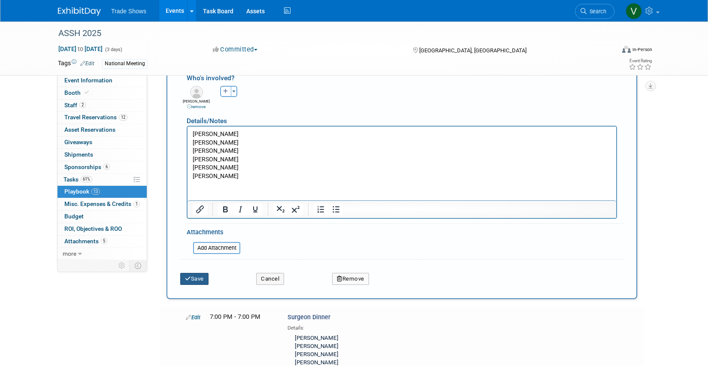
type input "CinCin [STREET_ADDRESS][PERSON_NAME]"
click at [189, 273] on button "Save" at bounding box center [194, 279] width 28 height 12
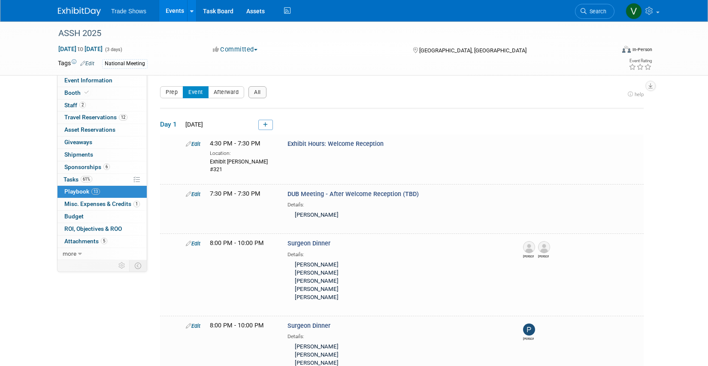
scroll to position [0, 0]
click at [257, 49] on span "button" at bounding box center [255, 50] width 3 height 2
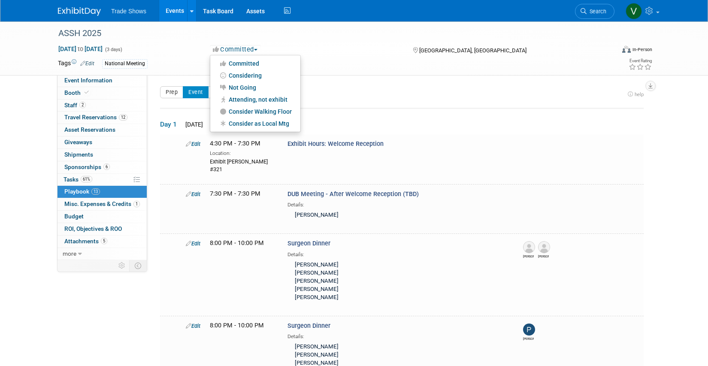
click at [369, 58] on div "Tags Edit National Meeting" at bounding box center [304, 64] width 493 height 13
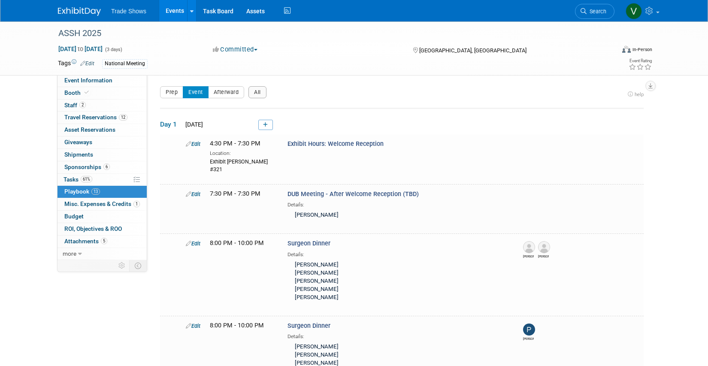
click at [252, 95] on button "All" at bounding box center [258, 92] width 18 height 12
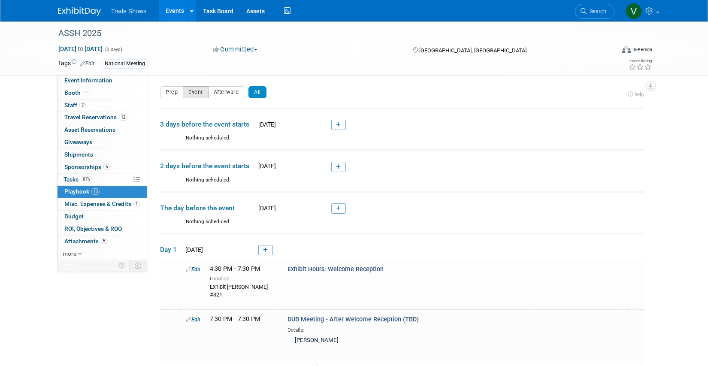
click at [200, 95] on button "Event" at bounding box center [196, 92] width 26 height 12
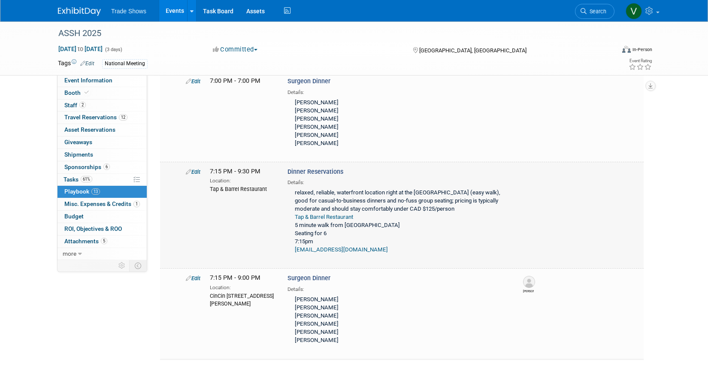
scroll to position [704, 0]
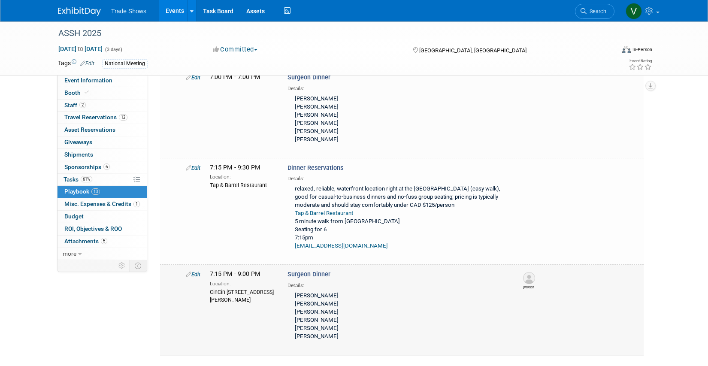
click at [192, 271] on link "Edit" at bounding box center [193, 274] width 15 height 6
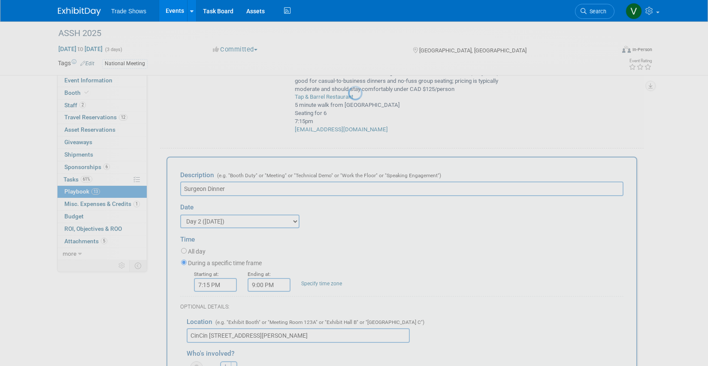
scroll to position [0, 0]
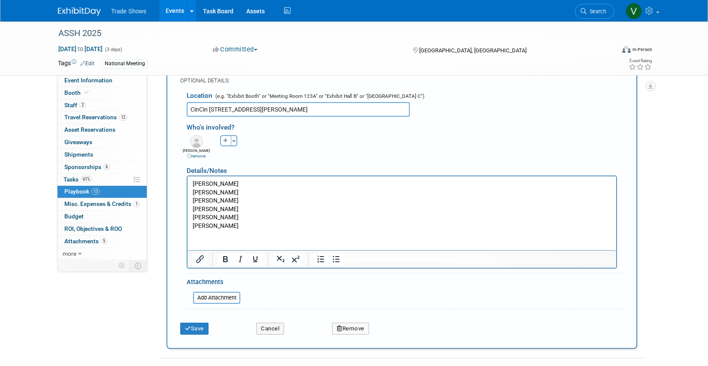
type input "Surgeon Dinner - CinCin"
click at [195, 323] on button "Save" at bounding box center [194, 329] width 28 height 12
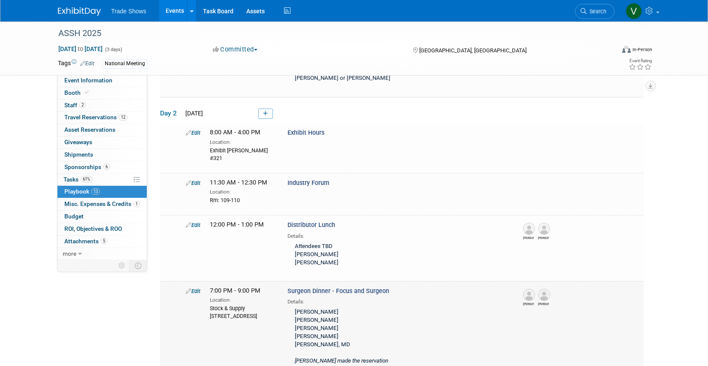
scroll to position [296, 0]
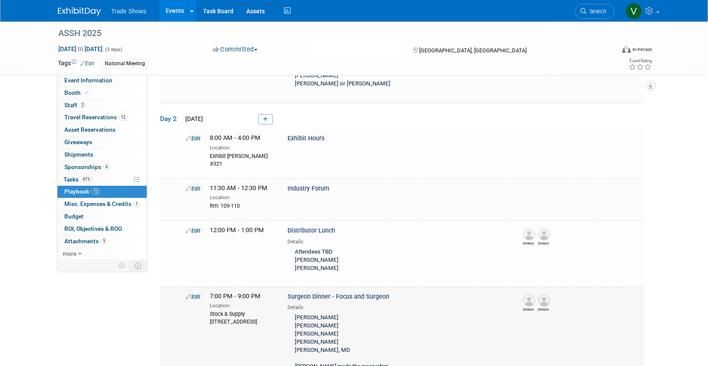
click at [192, 294] on link "Edit" at bounding box center [193, 297] width 15 height 6
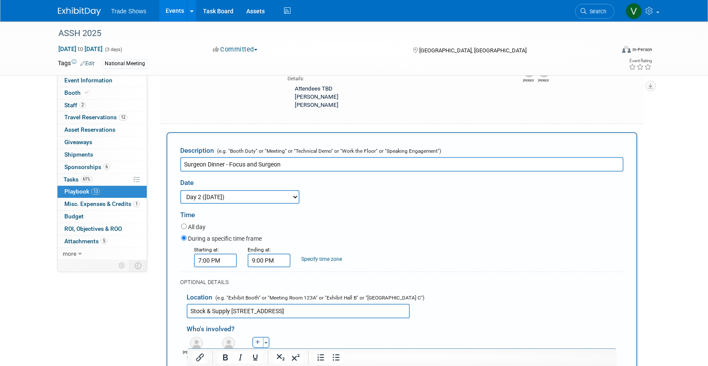
scroll to position [0, 0]
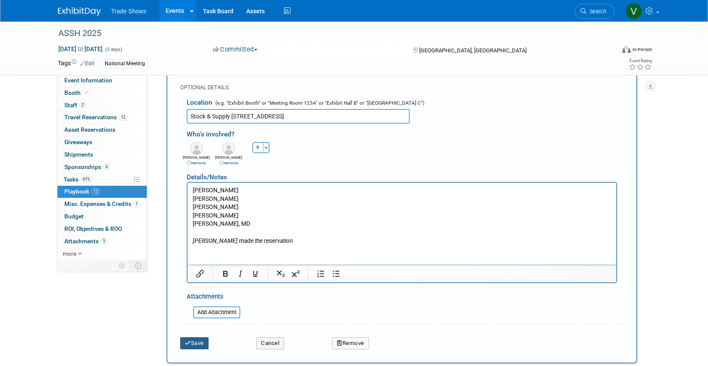
type input "Surgeon Dinner - Focus and Surgeon/Stock & Supply"
click at [204, 337] on button "Save" at bounding box center [194, 343] width 28 height 12
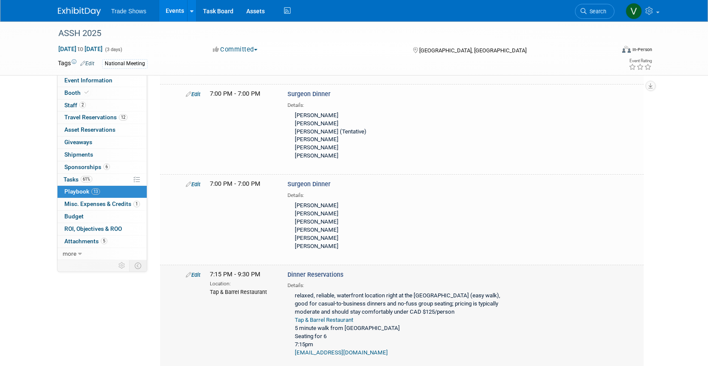
scroll to position [599, 0]
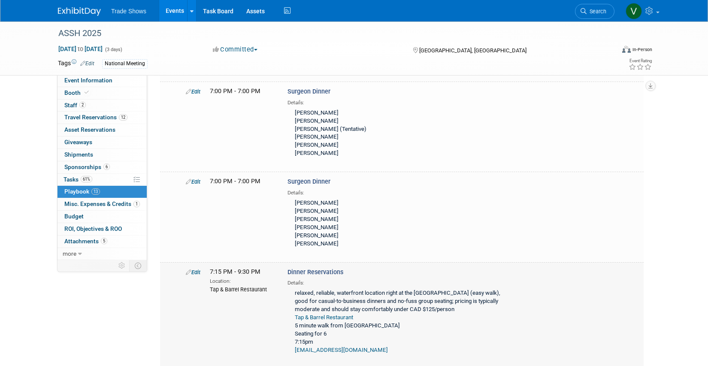
click at [340, 287] on div "relaxed, reliable, waterfront location right at the [GEOGRAPHIC_DATA] (easy wal…" at bounding box center [398, 322] width 221 height 71
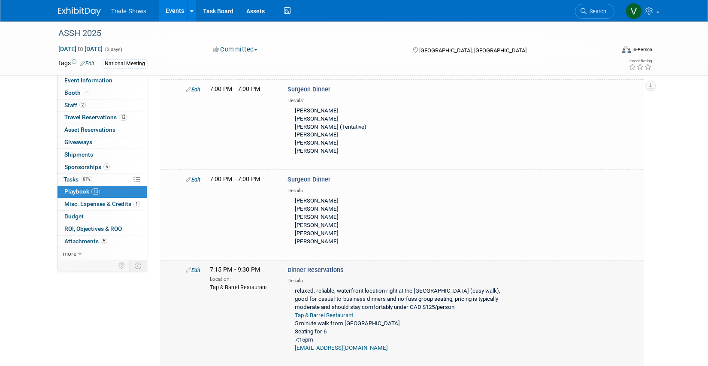
click at [340, 312] on link "Tap & Barrel Restaurant" at bounding box center [324, 315] width 58 height 6
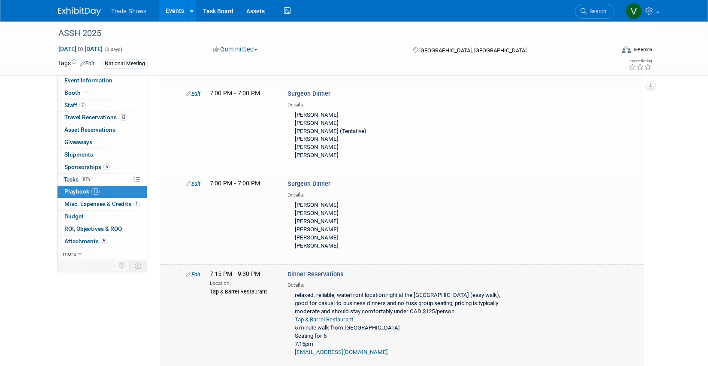
click at [374, 289] on div "relaxed, reliable, waterfront location right at the [GEOGRAPHIC_DATA] (easy wal…" at bounding box center [398, 324] width 221 height 71
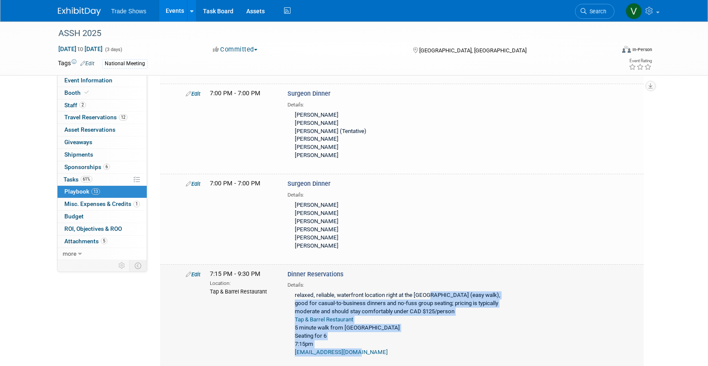
drag, startPoint x: 358, startPoint y: 310, endPoint x: 291, endPoint y: 257, distance: 85.2
click at [291, 289] on div "relaxed, reliable, waterfront location right at the [GEOGRAPHIC_DATA] (easy wal…" at bounding box center [398, 324] width 221 height 71
copy div "relaxed, reliable, waterfront location right at the [GEOGRAPHIC_DATA] (easy wal…"
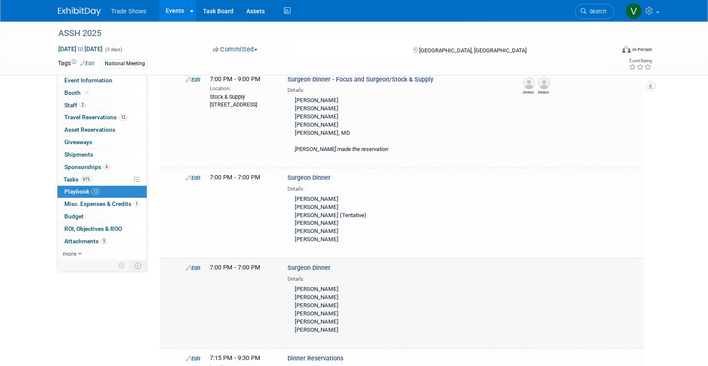
scroll to position [491, 0]
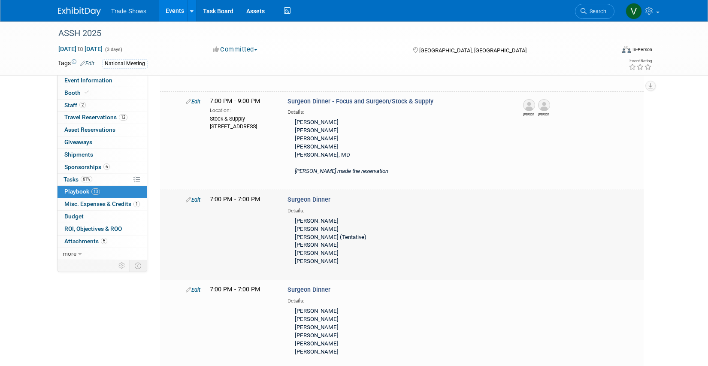
click at [190, 197] on icon at bounding box center [189, 200] width 6 height 6
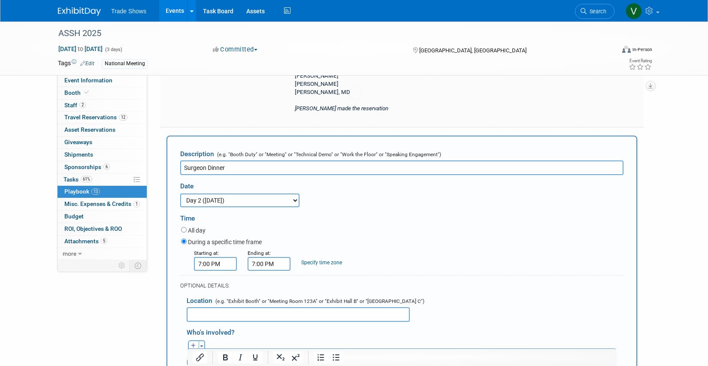
scroll to position [0, 0]
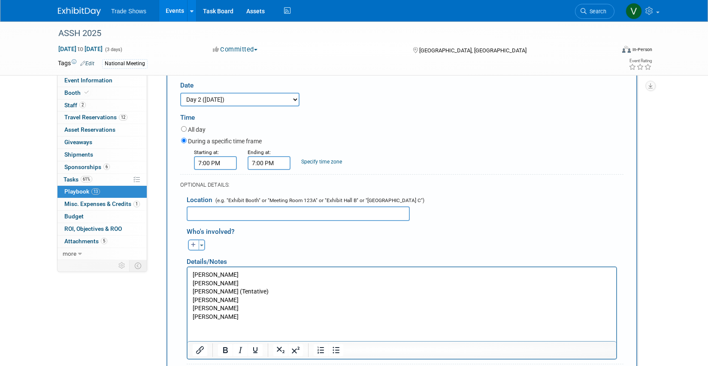
click at [321, 322] on html "[PERSON_NAME] [PERSON_NAME] [PERSON_NAME] (Tentative) [PERSON_NAME] [PERSON_NAM…" at bounding box center [402, 294] width 429 height 54
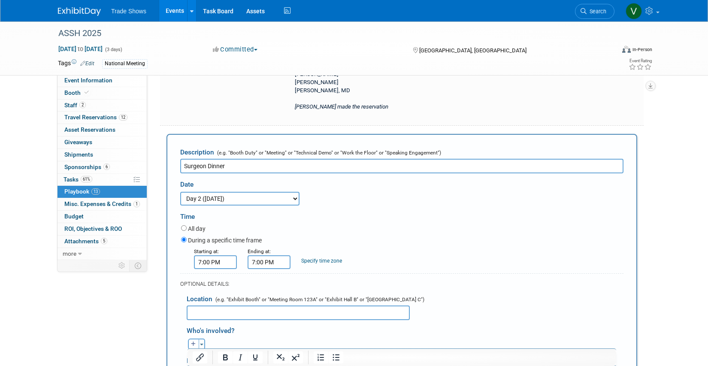
scroll to position [553, 0]
click at [272, 159] on input "Surgeon Dinner" at bounding box center [402, 166] width 444 height 15
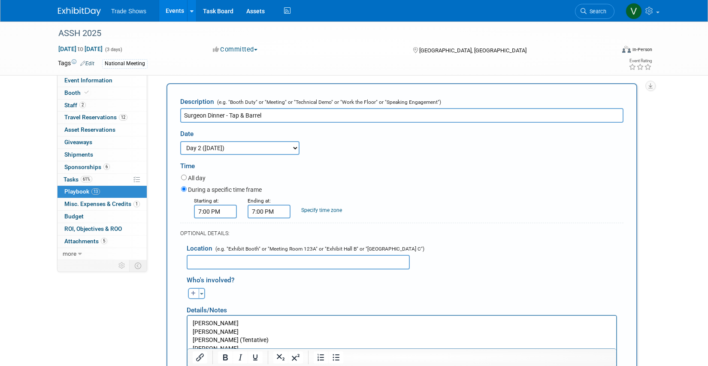
scroll to position [602, 0]
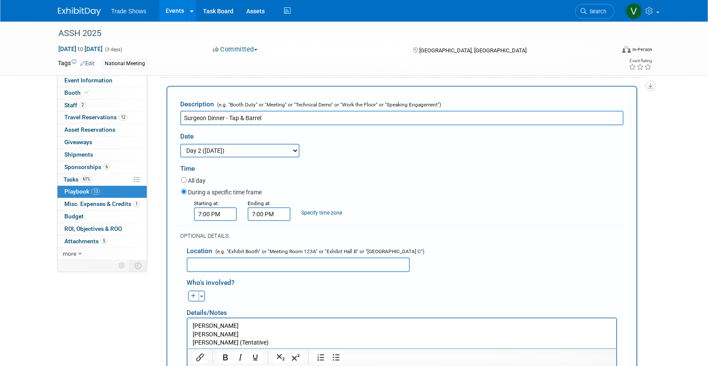
type input "Surgeon Dinner - Tap & Barrel"
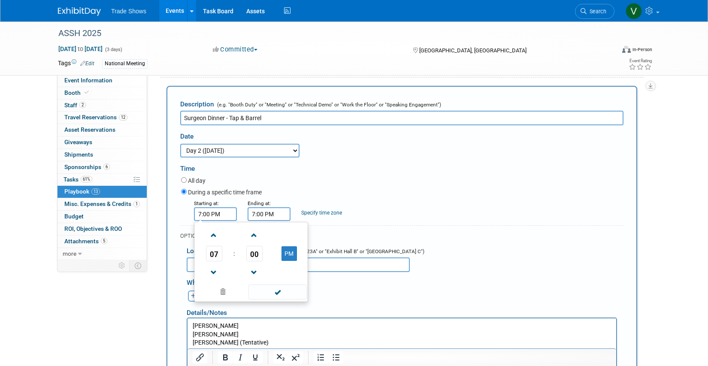
click at [207, 207] on input "7:00 PM" at bounding box center [215, 214] width 43 height 14
click at [252, 246] on span "00" at bounding box center [254, 253] width 16 height 15
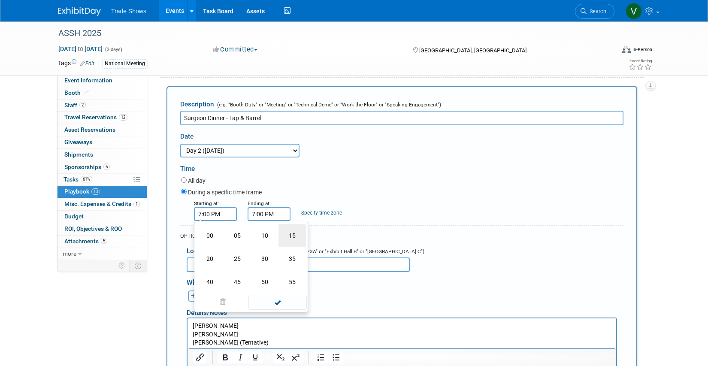
click at [290, 224] on td "15" at bounding box center [292, 235] width 27 height 23
type input "7:15 PM"
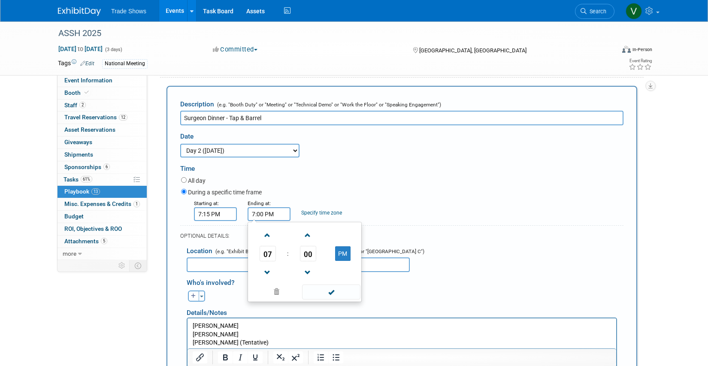
click at [252, 207] on input "7:00 PM" at bounding box center [269, 214] width 43 height 14
drag, startPoint x: 255, startPoint y: 176, endPoint x: 251, endPoint y: 177, distance: 4.8
click at [251, 207] on input "7:00 PM" at bounding box center [269, 214] width 43 height 14
type input "9:00 PM"
click at [412, 199] on div "Starting at: 7:15 PM Ending at: 9:00 PM Specify time zone Time zone:" at bounding box center [403, 210] width 456 height 22
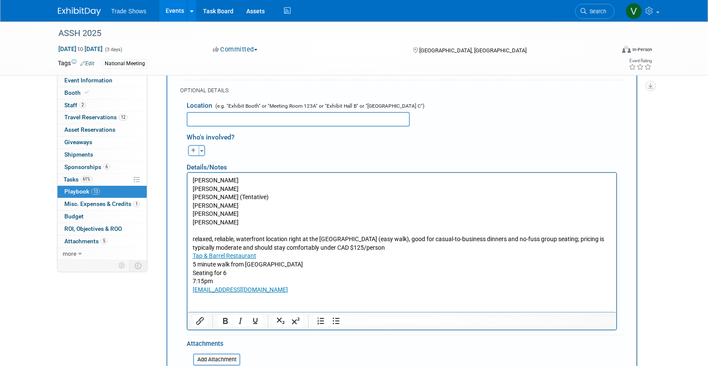
scroll to position [747, 0]
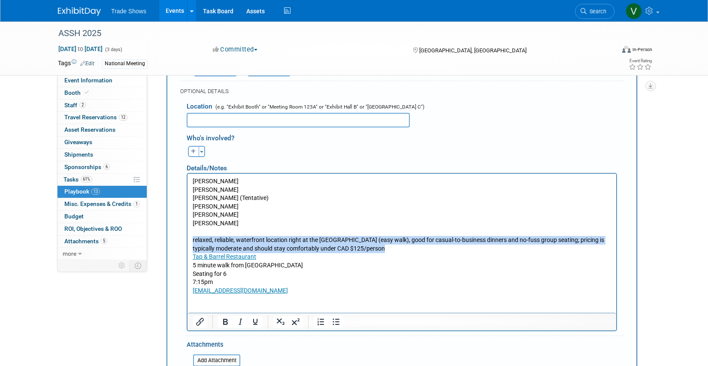
drag, startPoint x: 403, startPoint y: 248, endPoint x: 236, endPoint y: 250, distance: 167.0
click at [188, 240] on html "[PERSON_NAME][GEOGRAPHIC_DATA][PERSON_NAME] [PERSON_NAME] (Tentative) [PERSON_N…" at bounding box center [402, 234] width 429 height 121
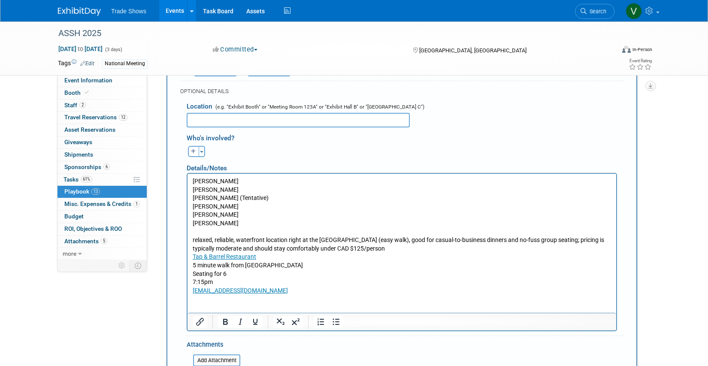
click at [375, 268] on p "relaxed, reliable, waterfront location right at the [GEOGRAPHIC_DATA] (easy wal…" at bounding box center [402, 265] width 419 height 59
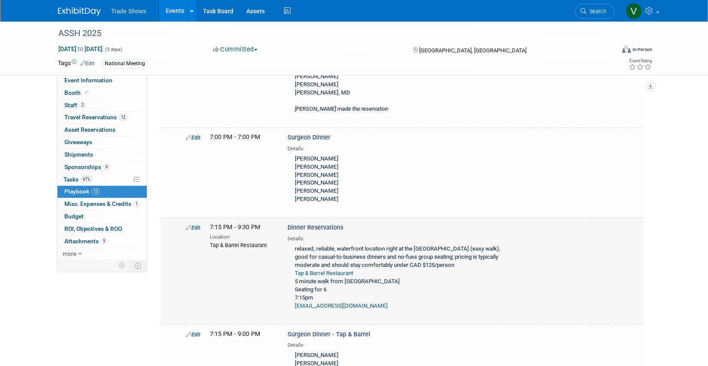
scroll to position [557, 0]
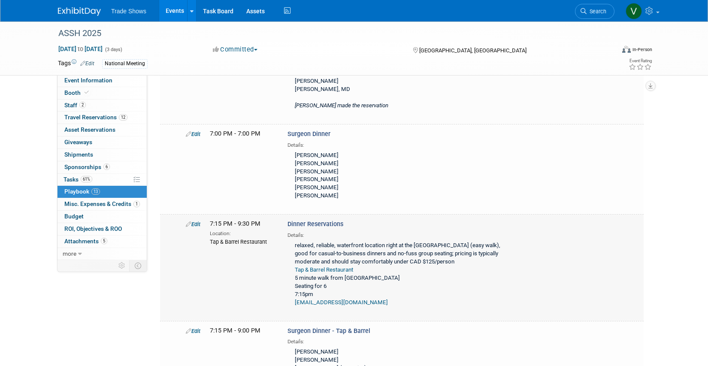
drag, startPoint x: 267, startPoint y: 208, endPoint x: 207, endPoint y: 209, distance: 60.1
click at [207, 220] on div "7:15 PM - 9:30 PM Location: Tap & Barrel Restaurant" at bounding box center [243, 233] width 78 height 26
copy div "Tap & Barrel Restaurant"
click at [196, 221] on link "Edit" at bounding box center [193, 224] width 15 height 6
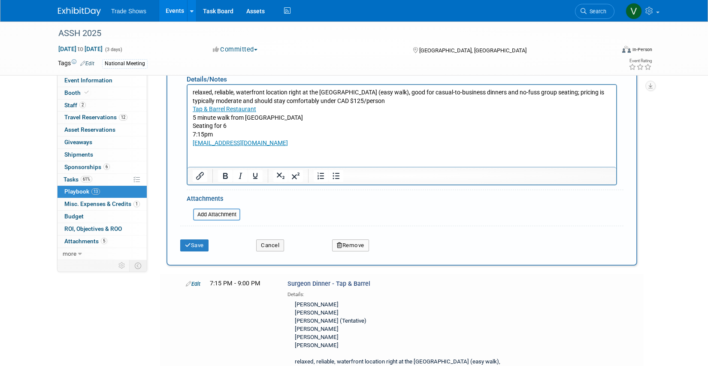
scroll to position [927, 0]
click at [350, 239] on button "Remove" at bounding box center [350, 245] width 37 height 12
click at [396, 245] on link "Yes" at bounding box center [398, 252] width 25 height 14
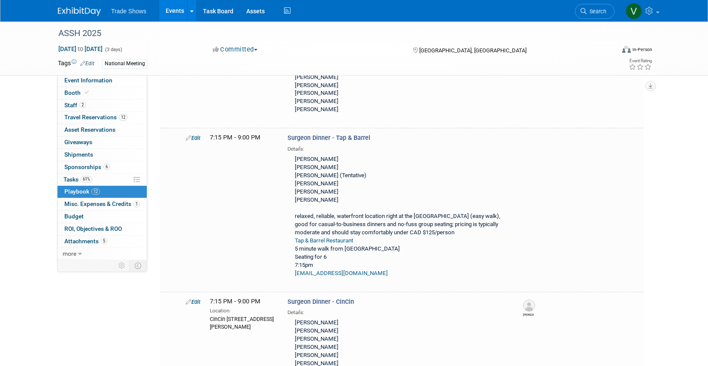
scroll to position [644, 0]
click at [197, 134] on link "Edit" at bounding box center [193, 137] width 15 height 6
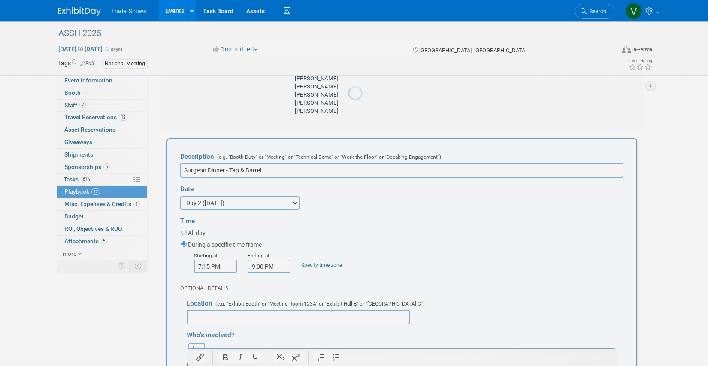
scroll to position [0, 0]
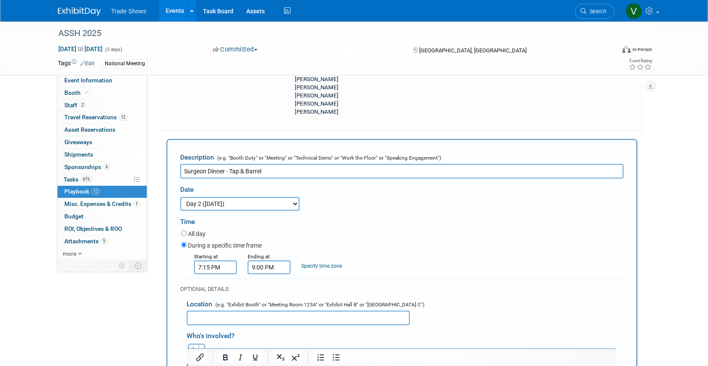
click at [245, 311] on input "text" at bounding box center [298, 318] width 223 height 15
paste input "Tap & Barrel Restaurant"
click at [450, 179] on div "Date 3 days before the event starts ([DATE]) 2 days before the event starts ([D…" at bounding box center [402, 195] width 456 height 32
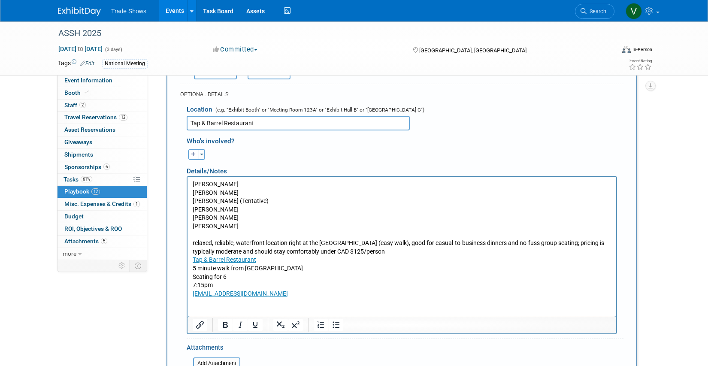
scroll to position [844, 0]
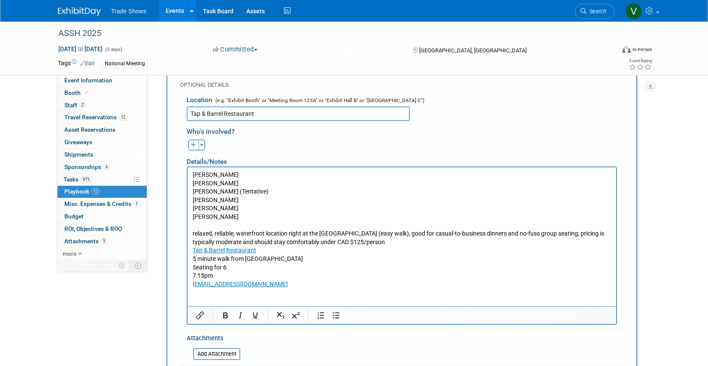
click at [225, 247] on link "Tap & Barrel Restaurant" at bounding box center [225, 249] width 64 height 7
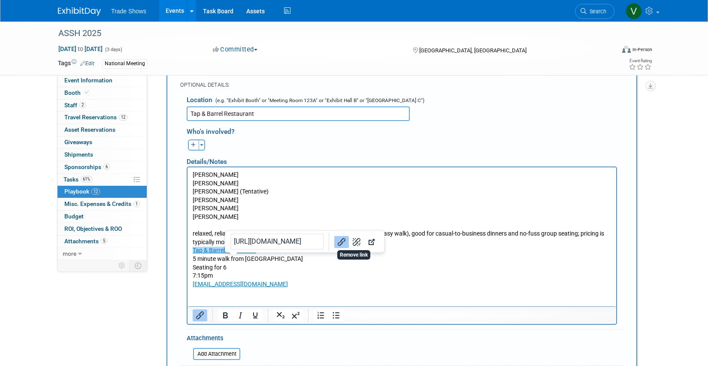
click at [297, 234] on input "[URL][DOMAIN_NAME]" at bounding box center [278, 242] width 94 height 16
click at [369, 239] on icon "Open link" at bounding box center [372, 242] width 6 height 6
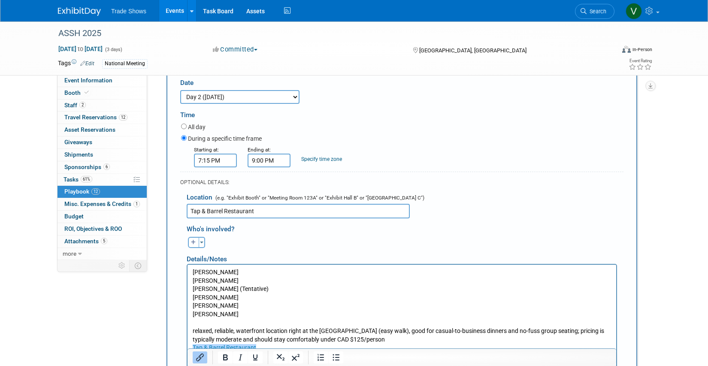
scroll to position [741, 0]
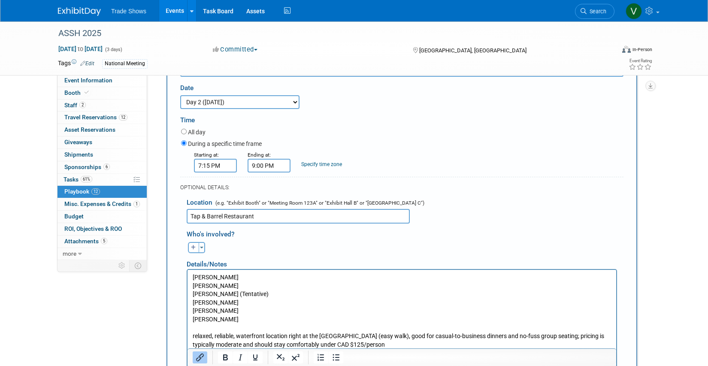
click at [286, 209] on input "Tap & Barrel Restaurant" at bounding box center [298, 216] width 223 height 15
paste input "[STREET_ADDRESS]"
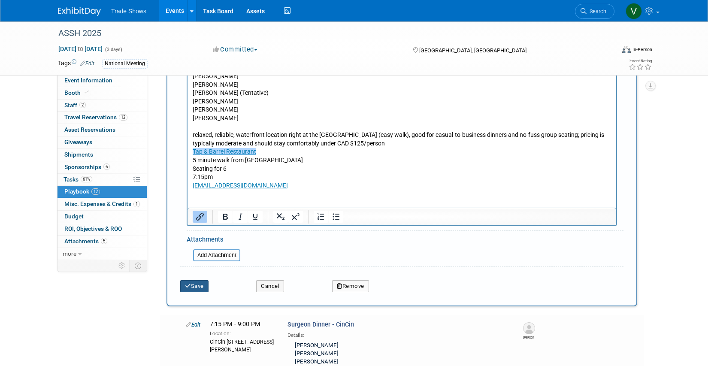
type input "Tap & Barrel Restaurant [STREET_ADDRESS]"
drag, startPoint x: 200, startPoint y: 245, endPoint x: 218, endPoint y: 249, distance: 18.4
click at [200, 280] on button "Save" at bounding box center [194, 286] width 28 height 12
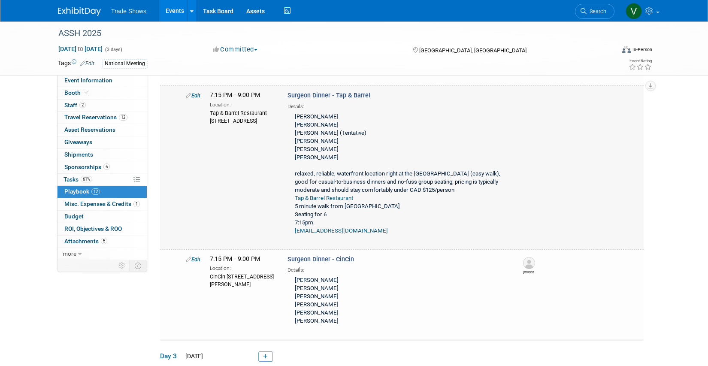
scroll to position [688, 0]
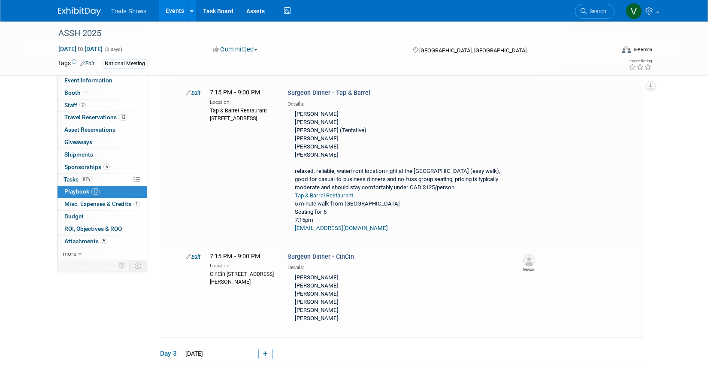
drag, startPoint x: 196, startPoint y: 216, endPoint x: 317, endPoint y: 251, distance: 126.2
click at [196, 254] on link "Edit" at bounding box center [193, 257] width 15 height 6
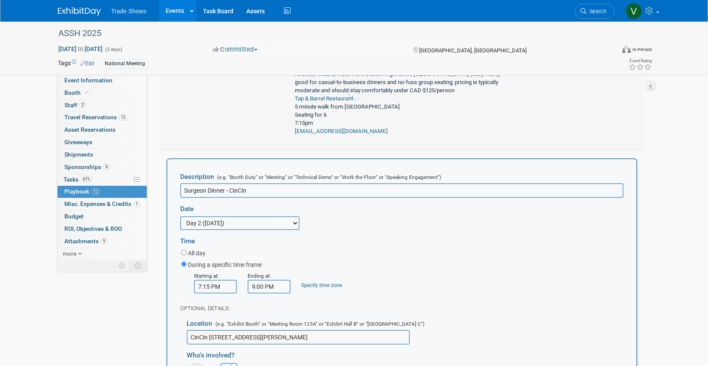
scroll to position [0, 0]
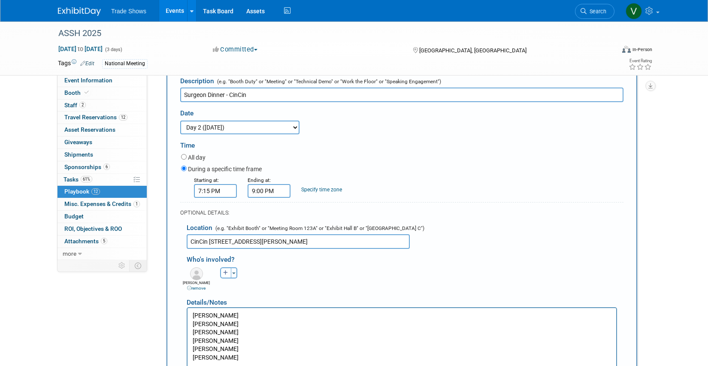
click at [340, 360] on html "[PERSON_NAME] [PERSON_NAME] [PERSON_NAME] [PERSON_NAME] [PERSON_NAME] [PERSON_N…" at bounding box center [402, 335] width 429 height 54
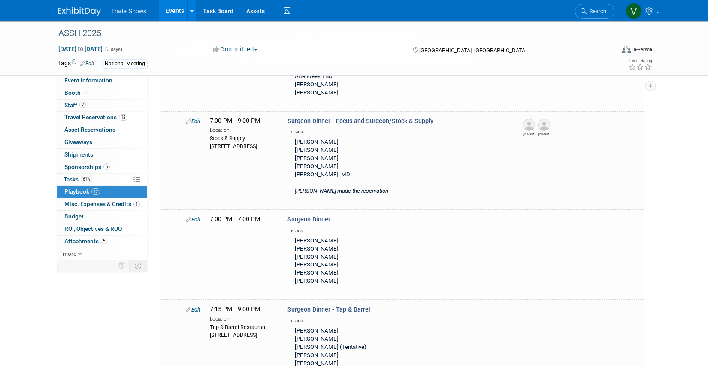
scroll to position [473, 0]
click at [195, 215] on link "Edit" at bounding box center [193, 218] width 15 height 6
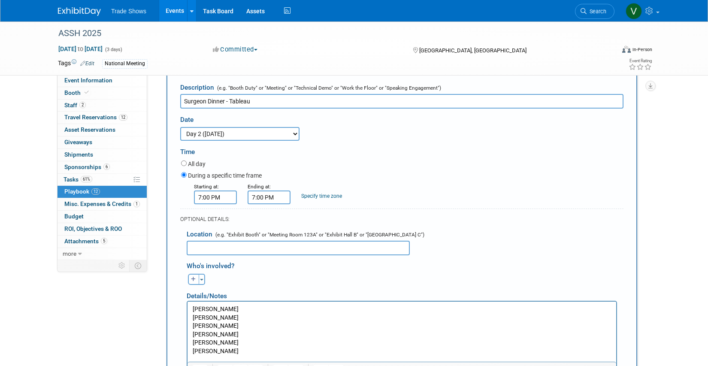
scroll to position [622, 0]
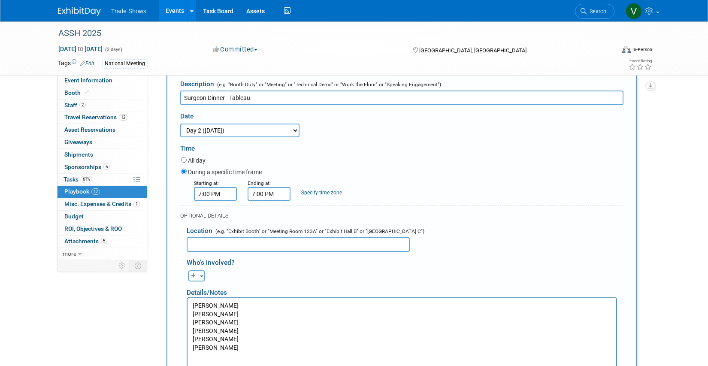
type input "Surgeon Dinner - Tableau"
click at [361, 237] on input "text" at bounding box center [298, 244] width 223 height 15
paste input "[STREET_ADDRESS]"
type input "Tableau [STREET_ADDRESS]"
click at [273, 353] on html "[PERSON_NAME] [PERSON_NAME] [PERSON_NAME] Ajul [PERSON_NAME] [PERSON_NAME] [PER…" at bounding box center [402, 325] width 429 height 54
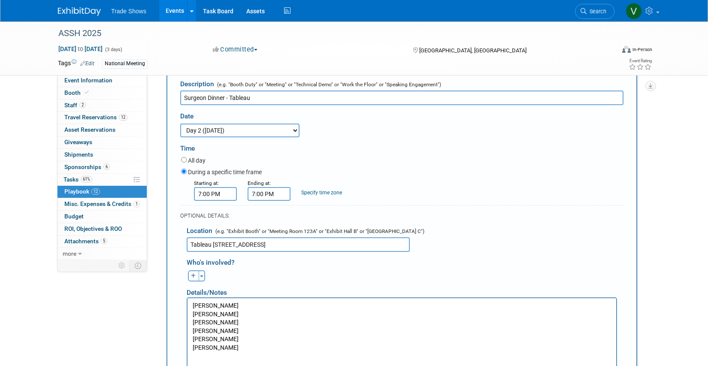
click at [252, 187] on input "7:00 PM" at bounding box center [269, 194] width 43 height 14
click at [264, 226] on span "07" at bounding box center [268, 233] width 16 height 15
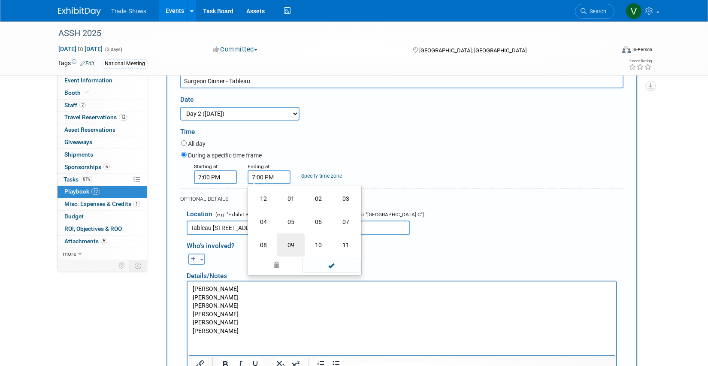
scroll to position [640, 0]
click at [292, 233] on td "09" at bounding box center [290, 244] width 27 height 23
type input "9:00 PM"
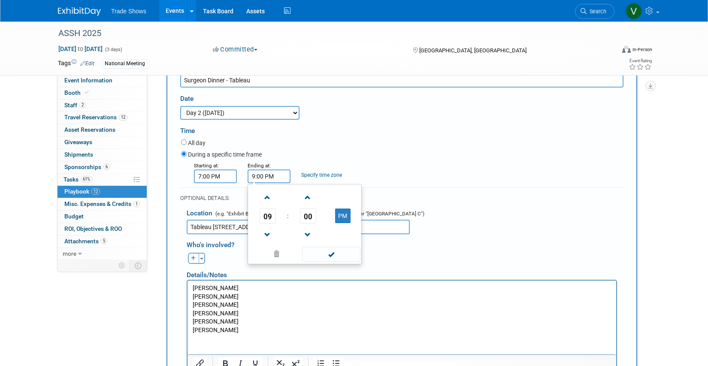
click at [491, 204] on div "Location (e.g. "Exhibit Booth" or "Meeting Room 123A" or "Exhibit Hall B" or "[…" at bounding box center [402, 219] width 444 height 31
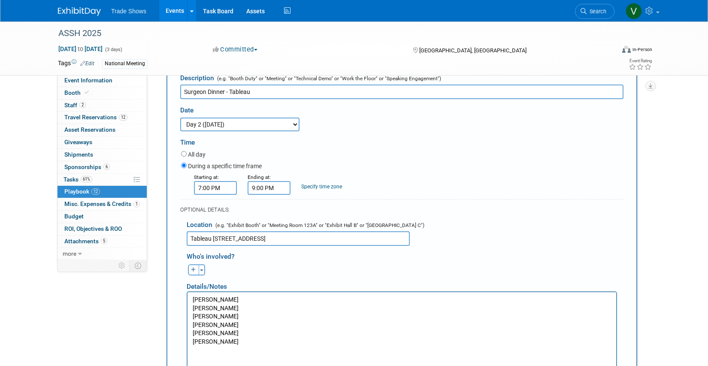
scroll to position [628, 0]
click at [334, 347] on html "[PERSON_NAME] [PERSON_NAME] [PERSON_NAME] Ajul [PERSON_NAME] [PERSON_NAME] [PER…" at bounding box center [402, 320] width 429 height 54
click at [296, 360] on html "[PERSON_NAME] [PERSON_NAME] [PERSON_NAME] Ajul [PERSON_NAME] [PERSON_NAME] [PER…" at bounding box center [402, 332] width 429 height 79
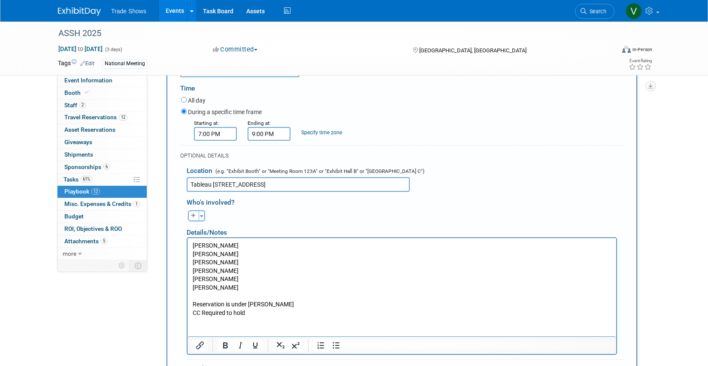
scroll to position [682, 0]
drag, startPoint x: 243, startPoint y: 311, endPoint x: 191, endPoint y: 304, distance: 52.1
click at [191, 304] on html "[PERSON_NAME] [PERSON_NAME] [PERSON_NAME] Ajul [PERSON_NAME] [PERSON_NAME] [PER…" at bounding box center [402, 278] width 429 height 79
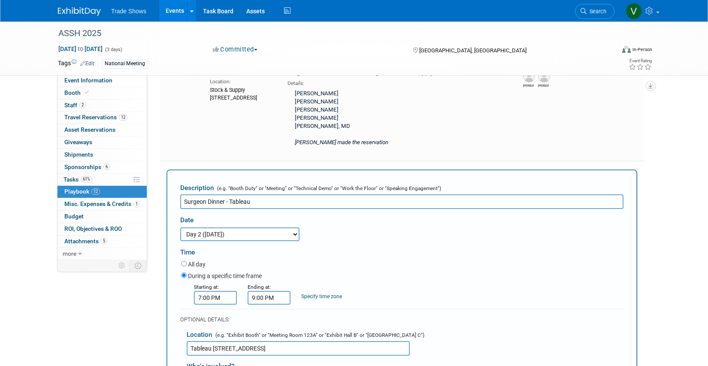
scroll to position [520, 0]
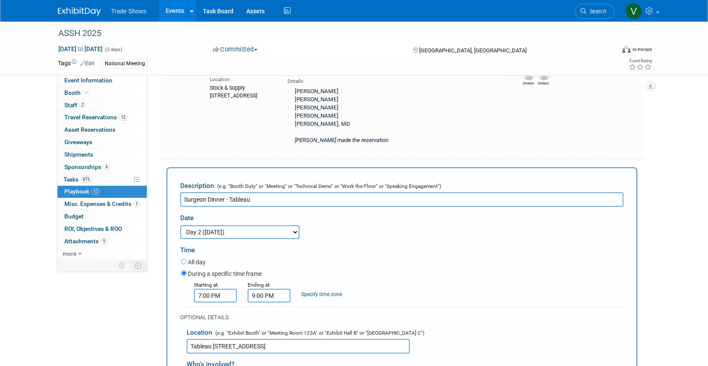
drag, startPoint x: 267, startPoint y: 170, endPoint x: 226, endPoint y: 170, distance: 40.8
click at [226, 192] on input "Surgeon Dinner - Tableau" at bounding box center [402, 199] width 444 height 15
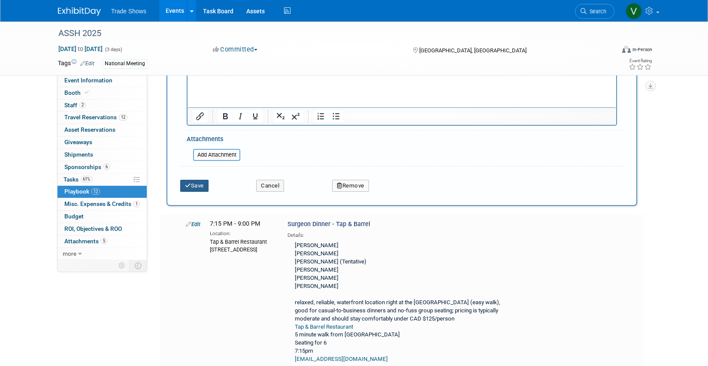
type input "Surgeon Dinner"
click at [197, 180] on button "Save" at bounding box center [194, 186] width 28 height 12
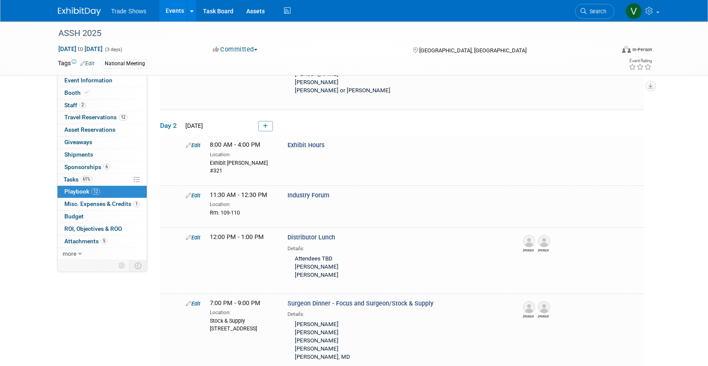
scroll to position [542, 0]
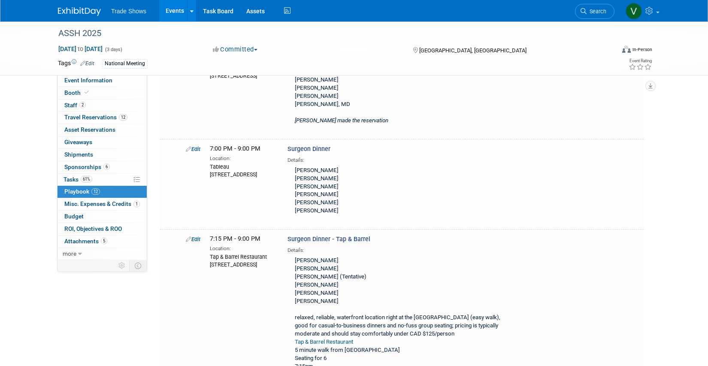
click at [194, 236] on link "Edit" at bounding box center [193, 239] width 15 height 6
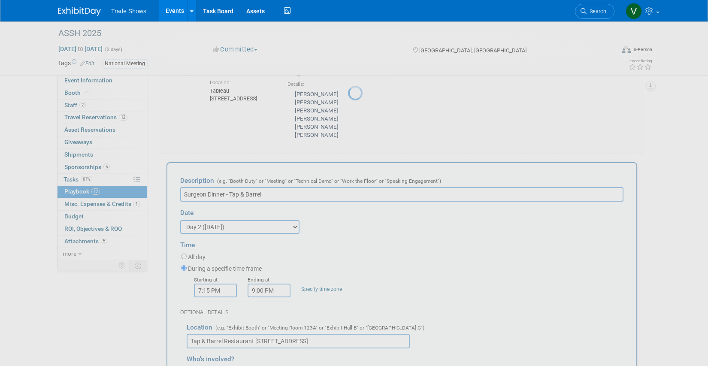
scroll to position [0, 0]
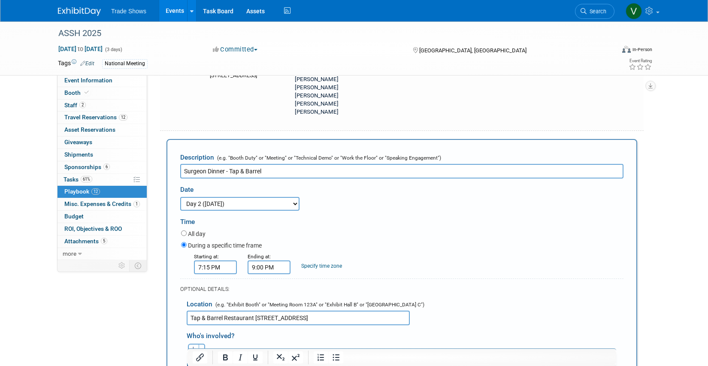
drag, startPoint x: 283, startPoint y: 138, endPoint x: 231, endPoint y: 137, distance: 51.5
click at [231, 164] on input "Surgeon Dinner - Tap & Barrel" at bounding box center [402, 171] width 444 height 15
paste input "Reservation is under [PERSON_NAME] CC Required to hold"
type input "Surgeon Dinner - Tap & Barrel"
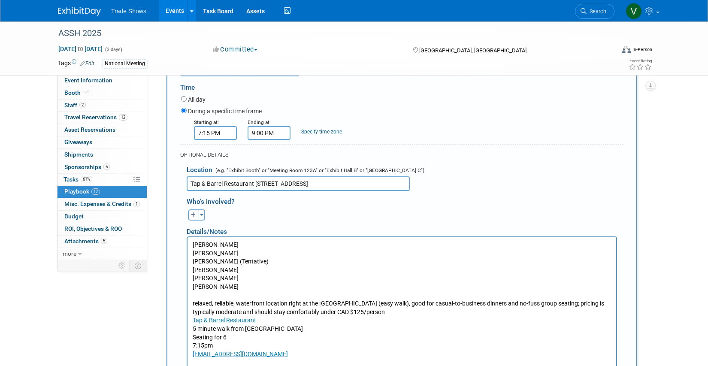
scroll to position [768, 0]
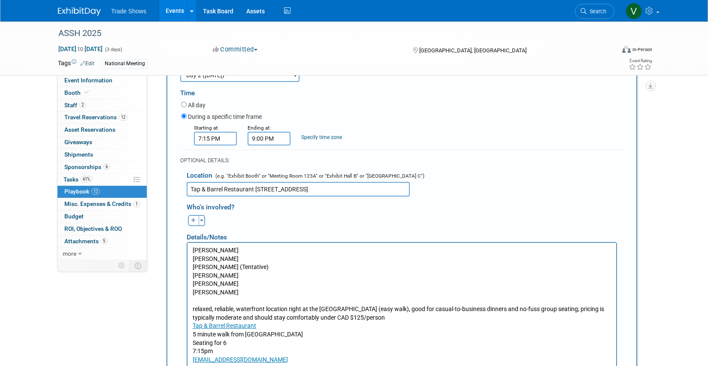
click at [244, 327] on p "[PERSON_NAME][GEOGRAPHIC_DATA][PERSON_NAME] [PERSON_NAME] (Tentative) [PERSON_N…" at bounding box center [402, 305] width 419 height 118
click at [244, 324] on link "Tap & Barrel Restaurant" at bounding box center [225, 325] width 64 height 7
click at [389, 313] on icon "Open link" at bounding box center [391, 318] width 10 height 10
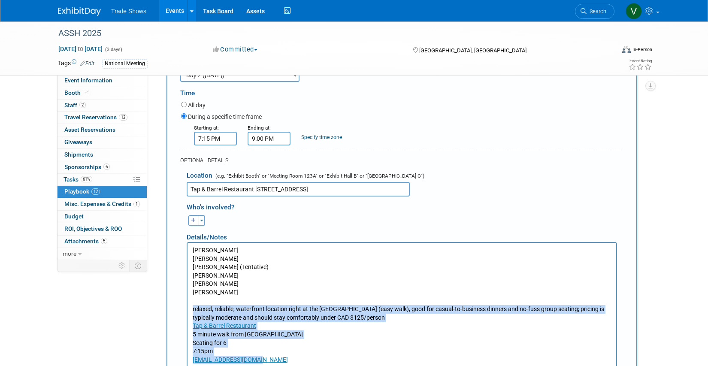
drag, startPoint x: 270, startPoint y: 356, endPoint x: 188, endPoint y: 306, distance: 96.0
click at [188, 306] on html "[PERSON_NAME][GEOGRAPHIC_DATA][PERSON_NAME] [PERSON_NAME] (Tentative) [PERSON_N…" at bounding box center [402, 303] width 429 height 121
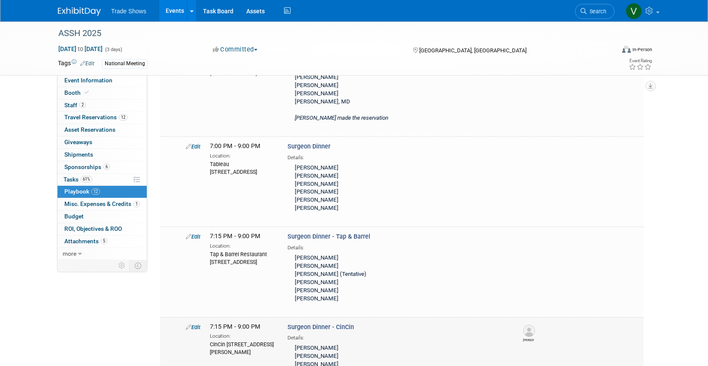
scroll to position [533, 0]
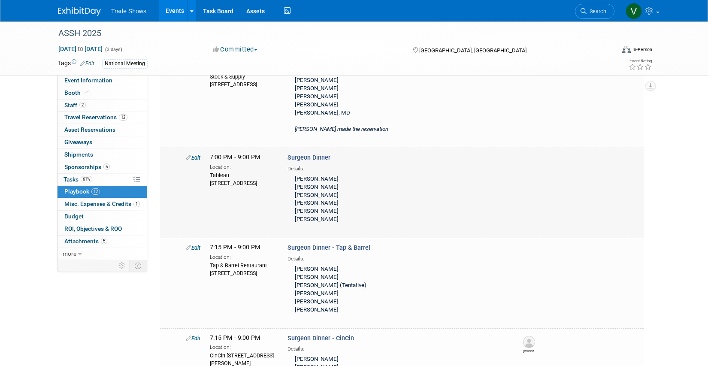
click at [193, 155] on link "Edit" at bounding box center [193, 158] width 15 height 6
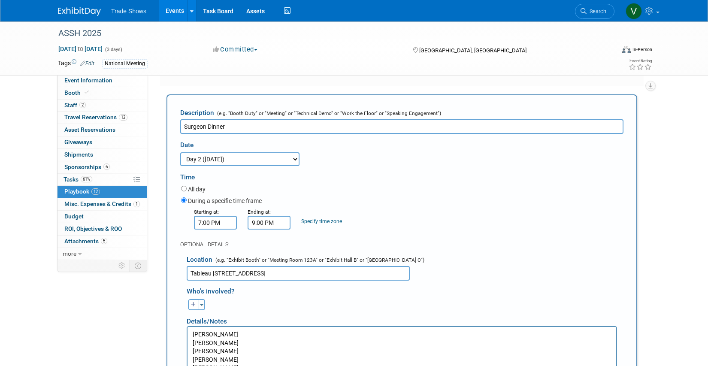
scroll to position [675, 0]
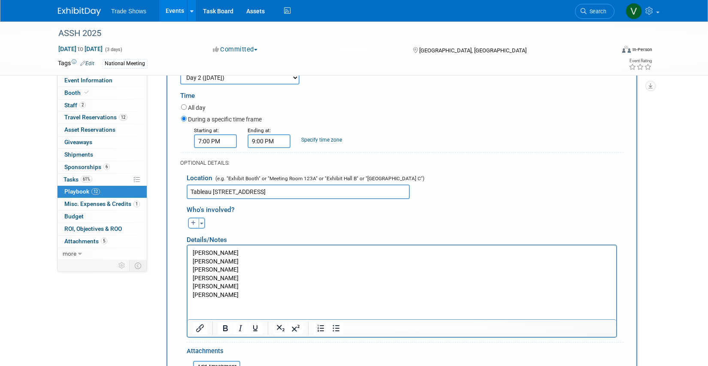
click at [266, 300] on html "[PERSON_NAME] [PERSON_NAME] [PERSON_NAME] Ajul [PERSON_NAME] [PERSON_NAME] [PER…" at bounding box center [402, 273] width 429 height 54
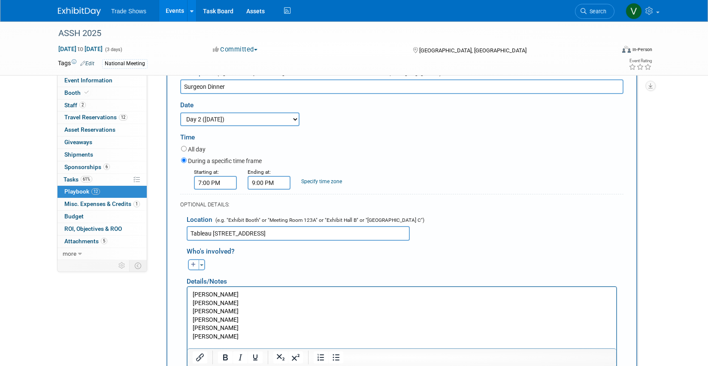
scroll to position [633, 0]
click at [206, 176] on input "7:00 PM" at bounding box center [215, 183] width 43 height 14
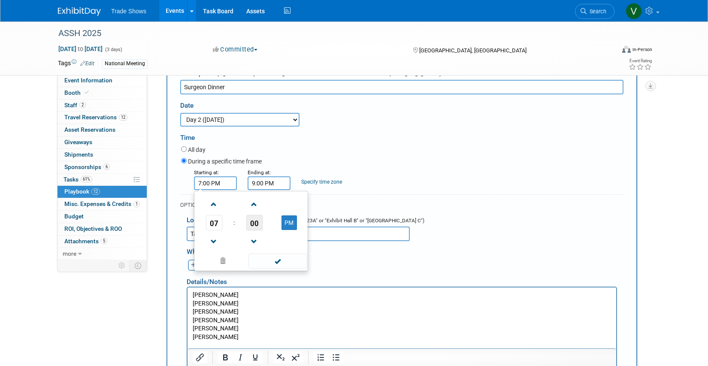
click at [257, 215] on span "00" at bounding box center [254, 222] width 16 height 15
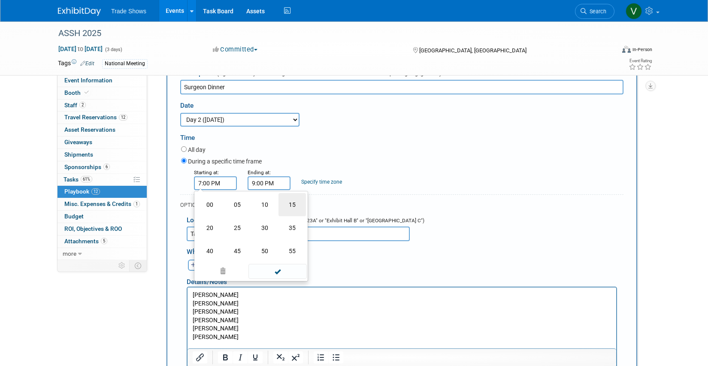
click at [287, 193] on td "15" at bounding box center [292, 204] width 27 height 23
type input "7:15 PM"
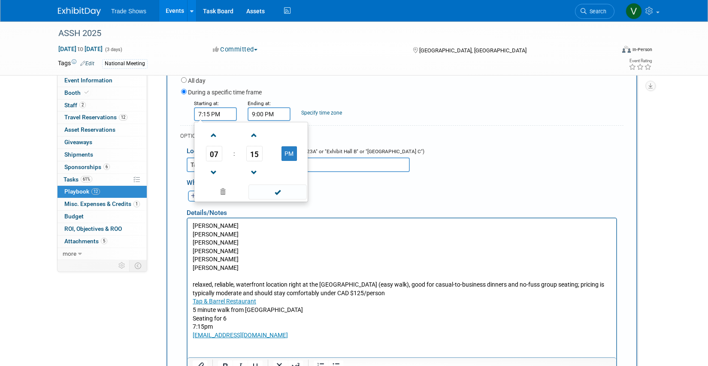
scroll to position [685, 0]
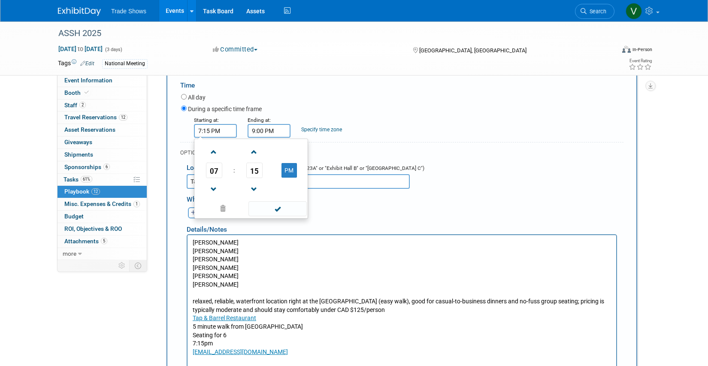
click at [357, 174] on input "Tableau [STREET_ADDRESS]" at bounding box center [298, 181] width 223 height 15
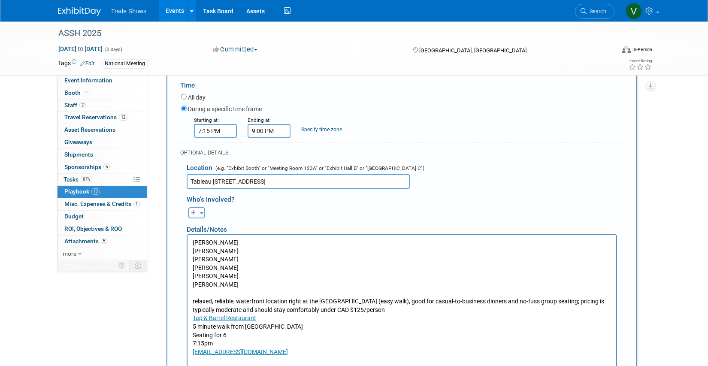
drag, startPoint x: 360, startPoint y: 145, endPoint x: 149, endPoint y: 133, distance: 212.0
click at [149, 133] on div "Event Information Event Info Booth Booth 2 Staff 2 Staff 12 Travel Reservations…" at bounding box center [354, 49] width 605 height 1427
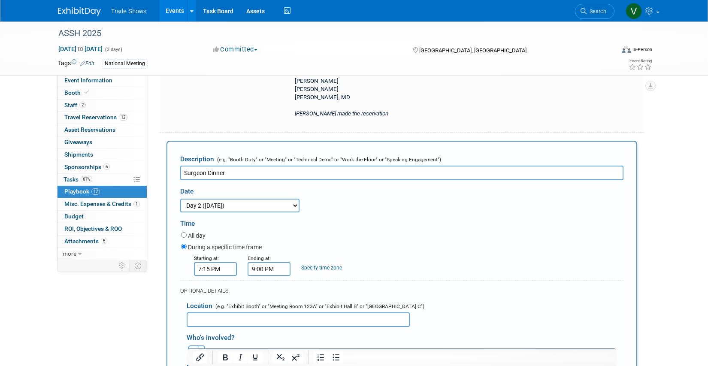
scroll to position [544, 0]
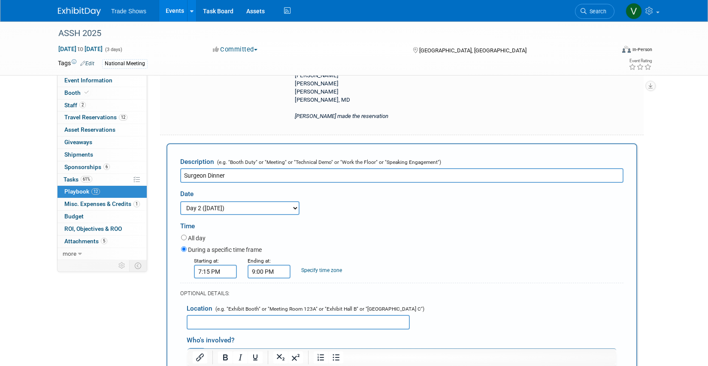
click at [361, 168] on input "Surgeon Dinner" at bounding box center [402, 175] width 444 height 15
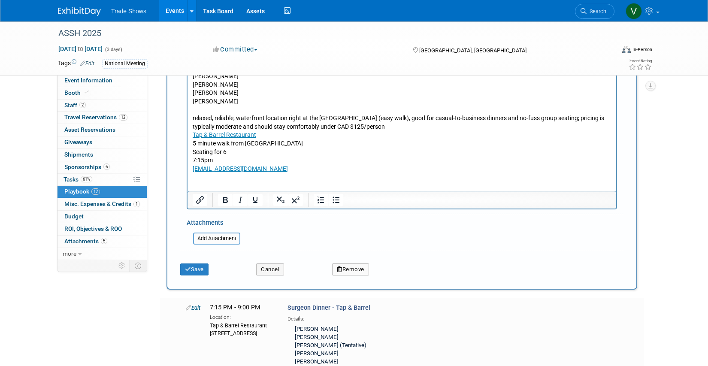
scroll to position [880, 0]
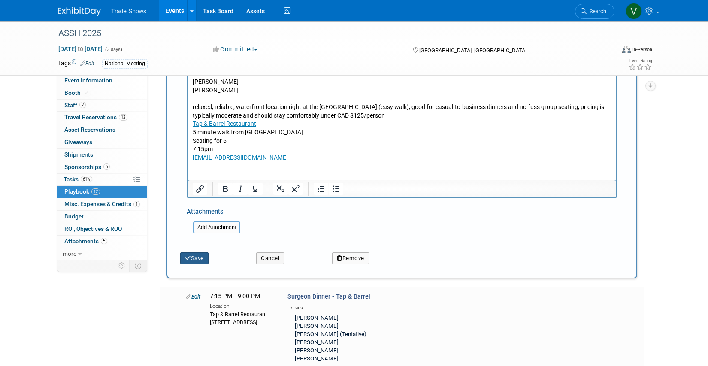
type input "Surgeon Dinner - Tap & Barrel"
click at [194, 252] on button "Save" at bounding box center [194, 258] width 28 height 12
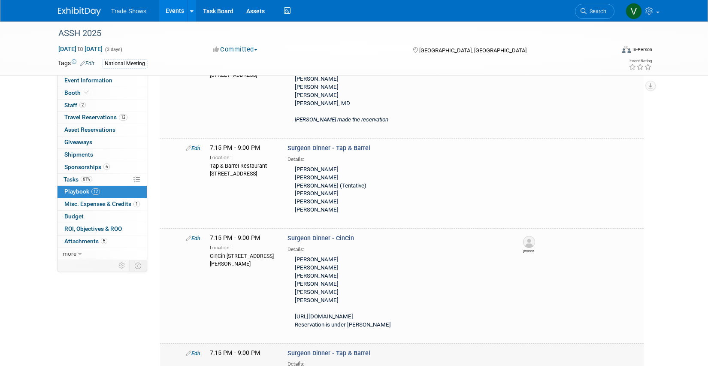
scroll to position [539, 0]
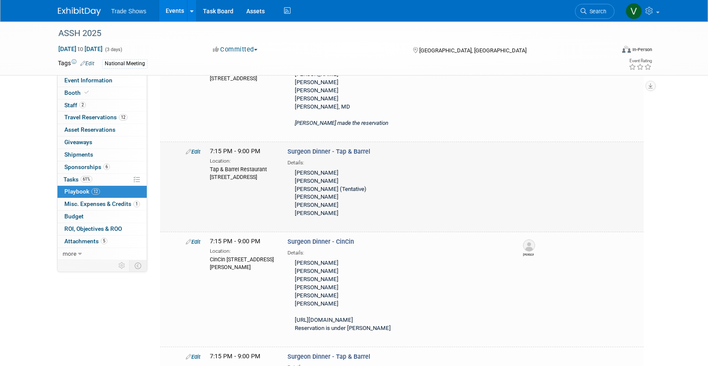
click at [189, 149] on icon at bounding box center [189, 152] width 6 height 6
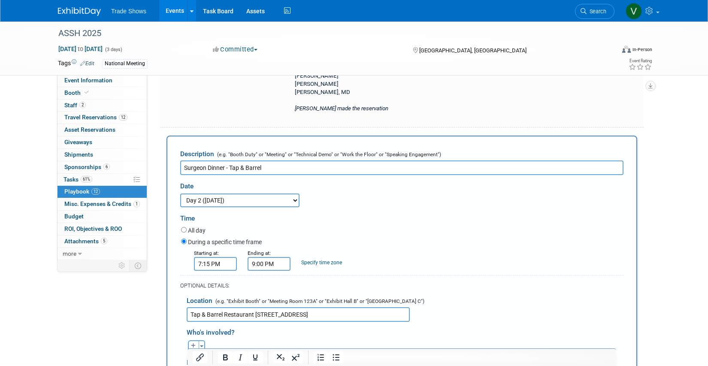
scroll to position [0, 0]
drag, startPoint x: 262, startPoint y: 134, endPoint x: 226, endPoint y: 135, distance: 36.1
click at [226, 161] on input "Surgeon Dinner - Tap & Barrel" at bounding box center [402, 168] width 444 height 15
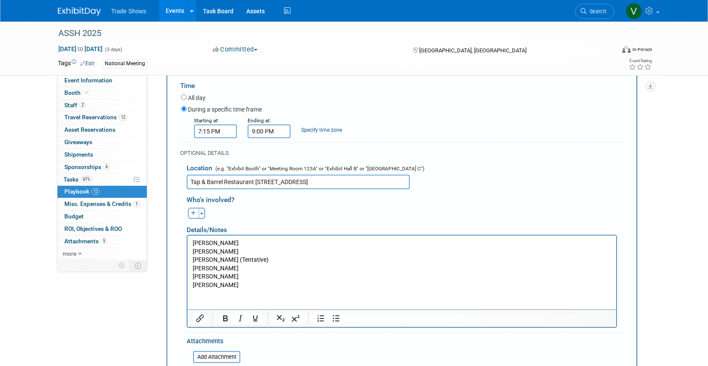
scroll to position [687, 0]
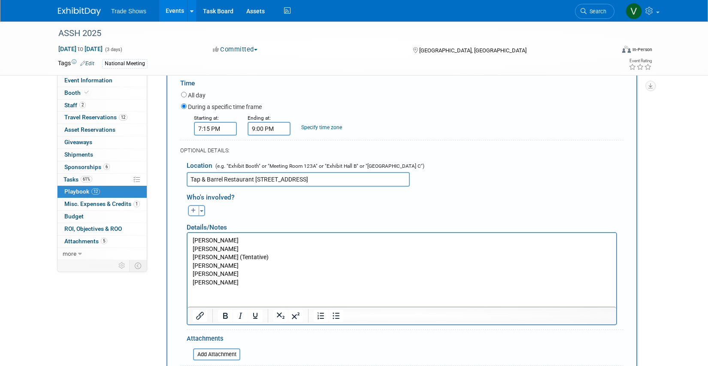
type input "Surgeon Dinner"
drag, startPoint x: 308, startPoint y: 140, endPoint x: 161, endPoint y: 138, distance: 147.3
click at [161, 138] on div "Description (e.g. "Booth Duty" or "Meeting" or "Technical Demo" or "Work the Fl…" at bounding box center [402, 202] width 484 height 405
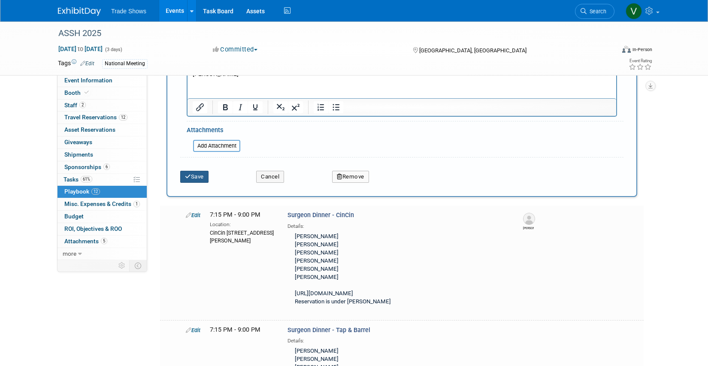
click at [201, 171] on button "Save" at bounding box center [194, 177] width 28 height 12
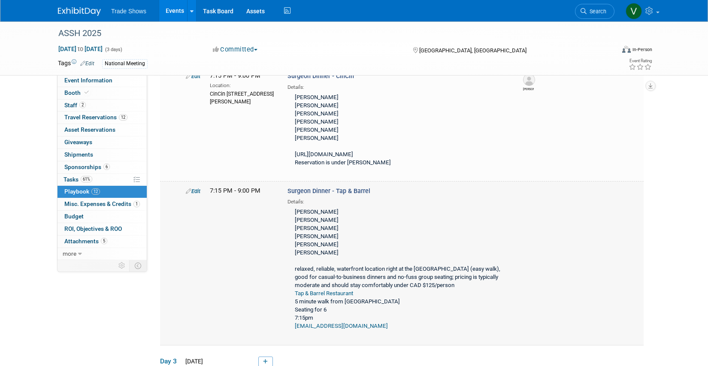
scroll to position [706, 0]
click at [195, 187] on link "Edit" at bounding box center [193, 190] width 15 height 6
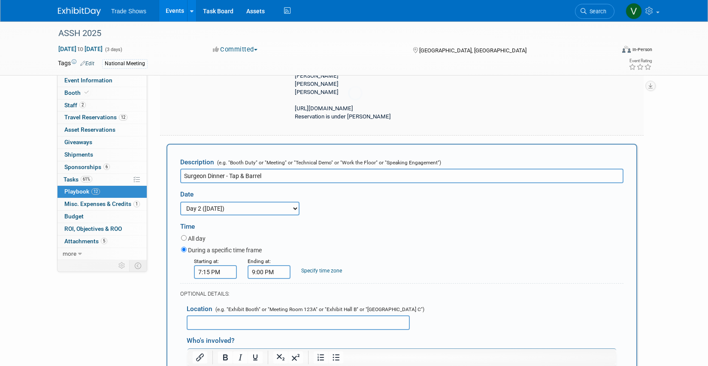
scroll to position [750, 0]
click at [253, 315] on input "text" at bounding box center [298, 322] width 223 height 15
paste input "Tap & Barrel Restaurant [STREET_ADDRESS]"
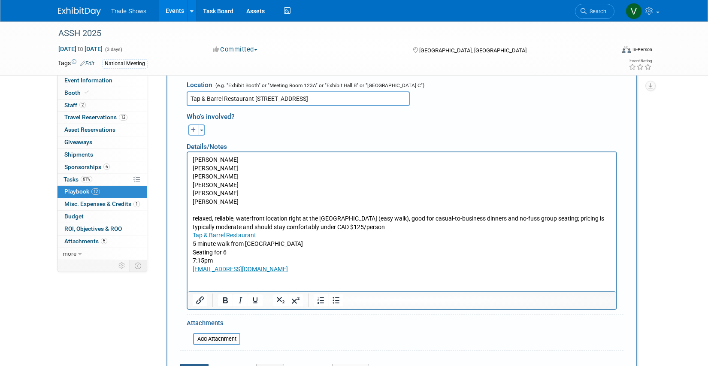
type input "Tap & Barrel Restaurant [STREET_ADDRESS]"
click at [202, 360] on button "Save" at bounding box center [194, 370] width 28 height 12
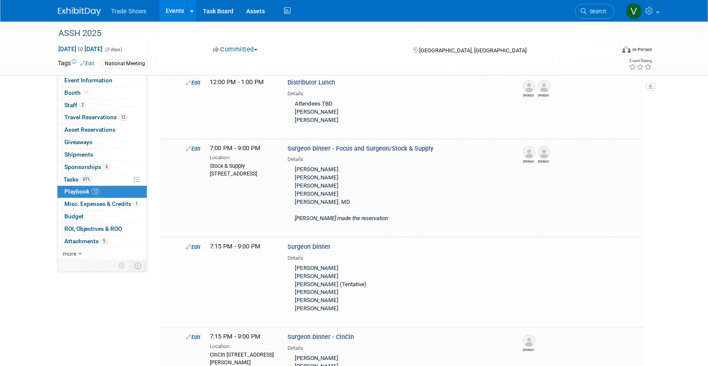
scroll to position [445, 0]
click at [198, 243] on link "Edit" at bounding box center [193, 246] width 15 height 6
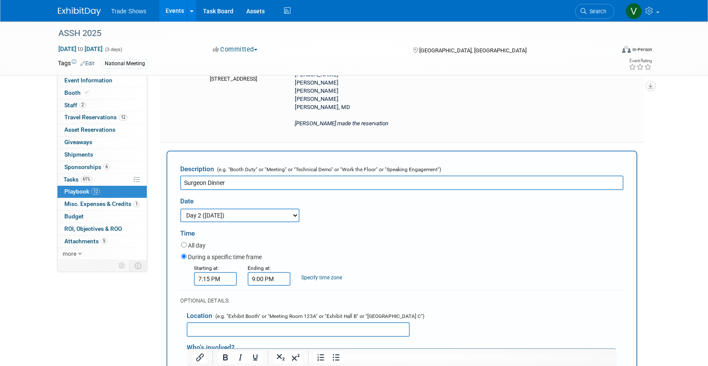
scroll to position [514, 0]
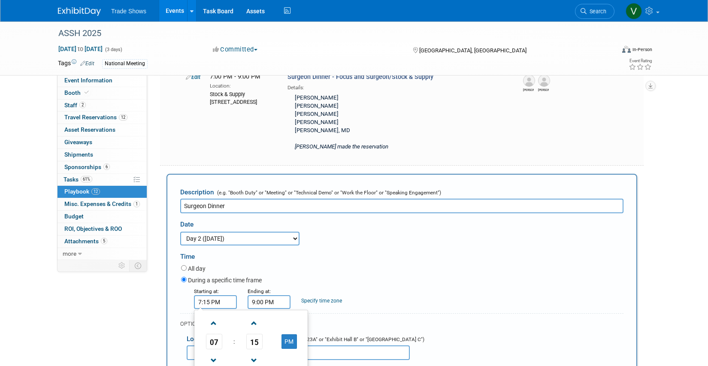
click at [206, 295] on input "7:15 PM" at bounding box center [215, 302] width 43 height 14
click at [252, 334] on span "15" at bounding box center [254, 341] width 16 height 15
drag, startPoint x: 211, startPoint y: 286, endPoint x: 240, endPoint y: 283, distance: 28.4
click at [211, 312] on td "00" at bounding box center [209, 323] width 27 height 23
type input "7:00 PM"
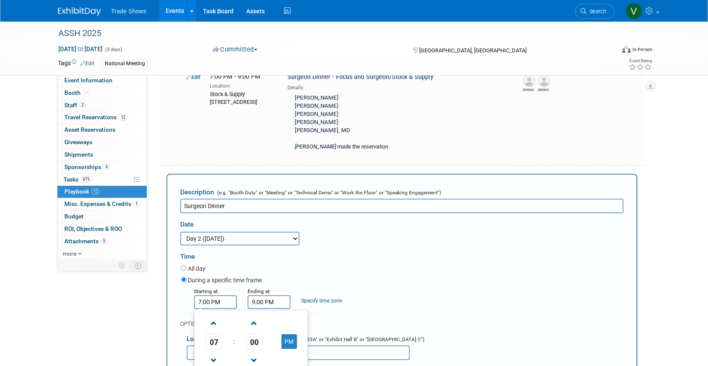
click at [395, 287] on div "Starting at: 7:00 PM 07 : 00 PM 12 01 02 03 04 05 06 07 08 09 10 11 00 05 10 15…" at bounding box center [403, 298] width 456 height 22
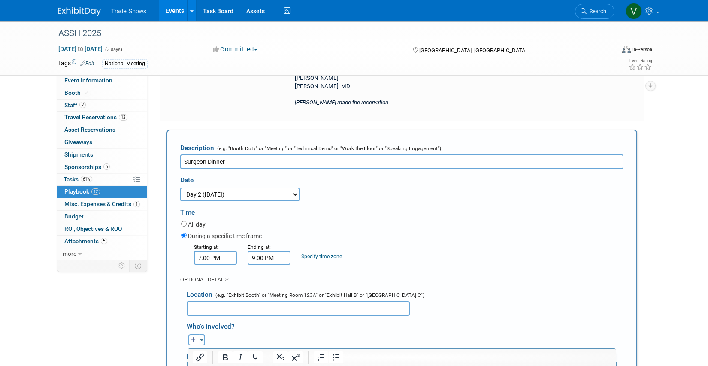
scroll to position [558, 0]
click at [291, 155] on input "Surgeon Dinner" at bounding box center [402, 162] width 444 height 15
type input "Surgeon Dinner - Tableau"
click at [250, 302] on input "text" at bounding box center [298, 309] width 223 height 15
paste input "[STREET_ADDRESS]"
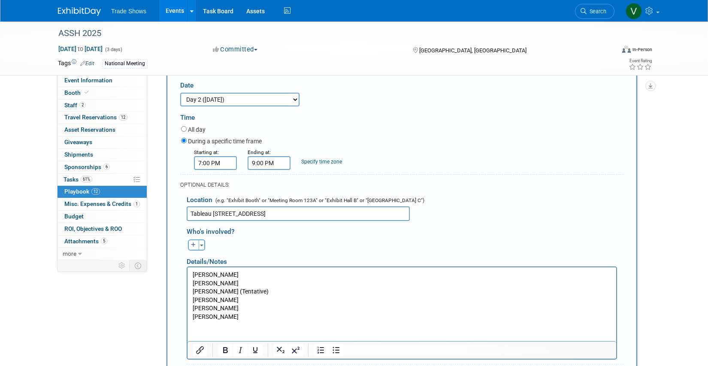
scroll to position [655, 0]
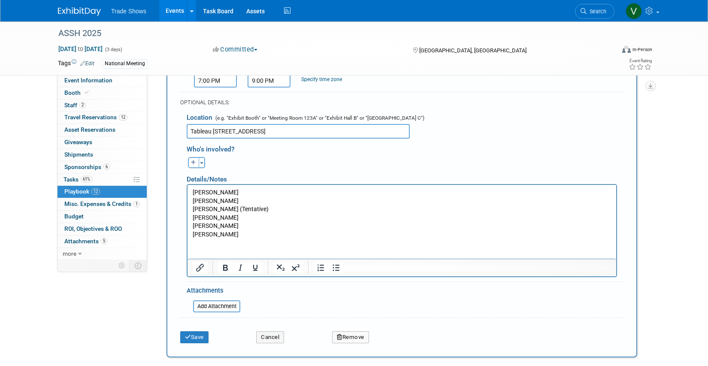
type input "Tableau [STREET_ADDRESS]"
click at [202, 322] on div "Save Cancel Remove" at bounding box center [402, 335] width 444 height 26
click at [200, 331] on button "Save" at bounding box center [194, 337] width 28 height 12
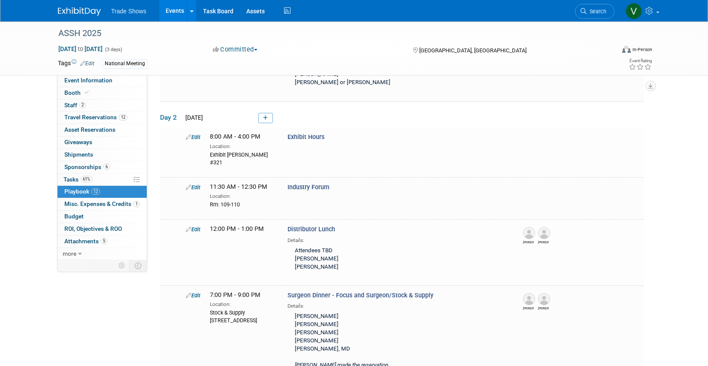
scroll to position [542, 0]
